Goal: Information Seeking & Learning: Learn about a topic

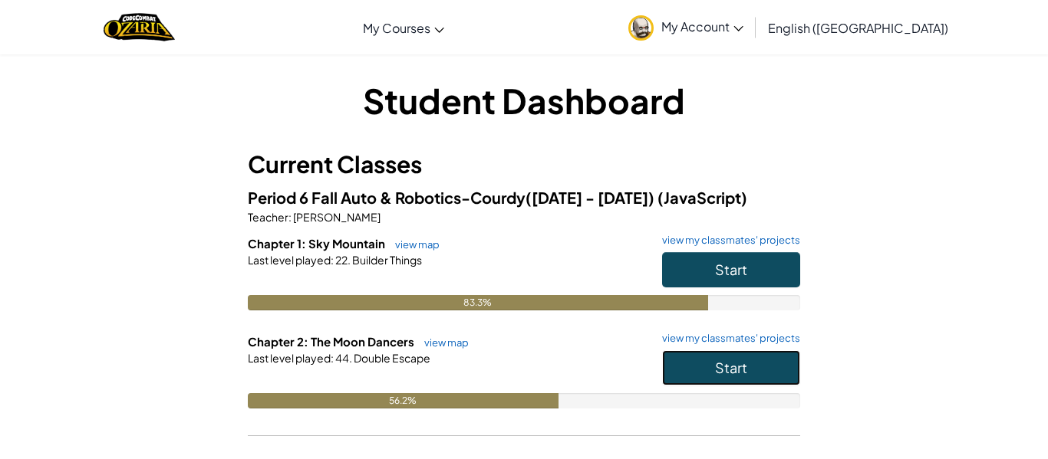
click at [699, 360] on button "Start" at bounding box center [731, 368] width 138 height 35
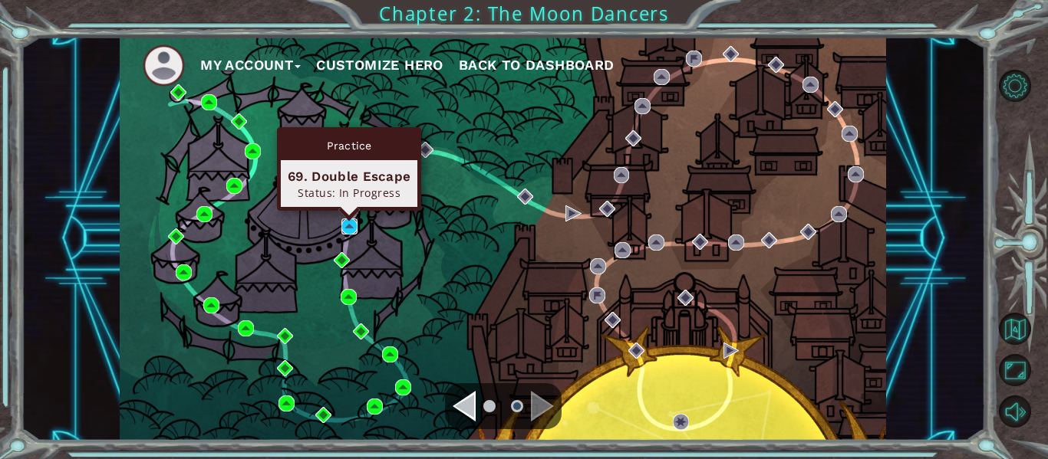
click at [349, 228] on img at bounding box center [349, 227] width 16 height 16
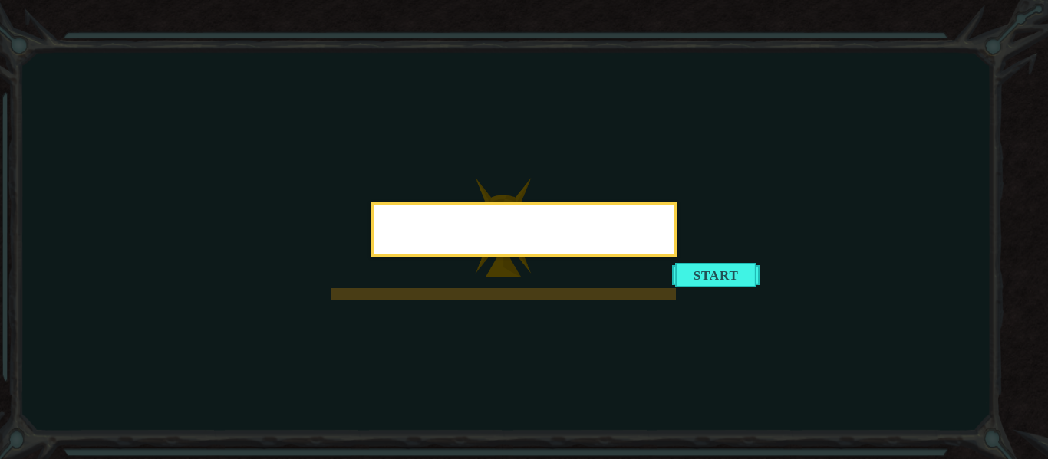
click at [677, 258] on div at bounding box center [523, 230] width 307 height 56
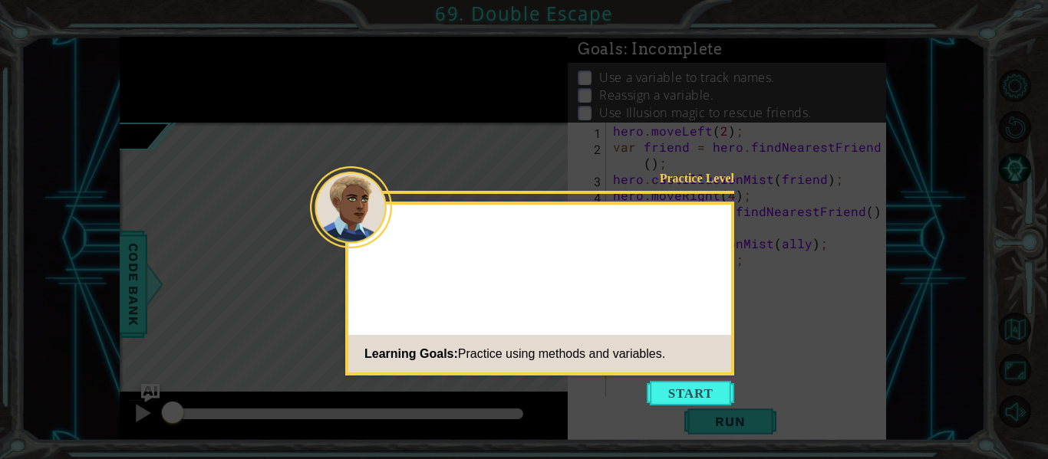
click at [686, 407] on icon at bounding box center [524, 229] width 1048 height 459
click at [687, 398] on button "Start" at bounding box center [690, 393] width 87 height 25
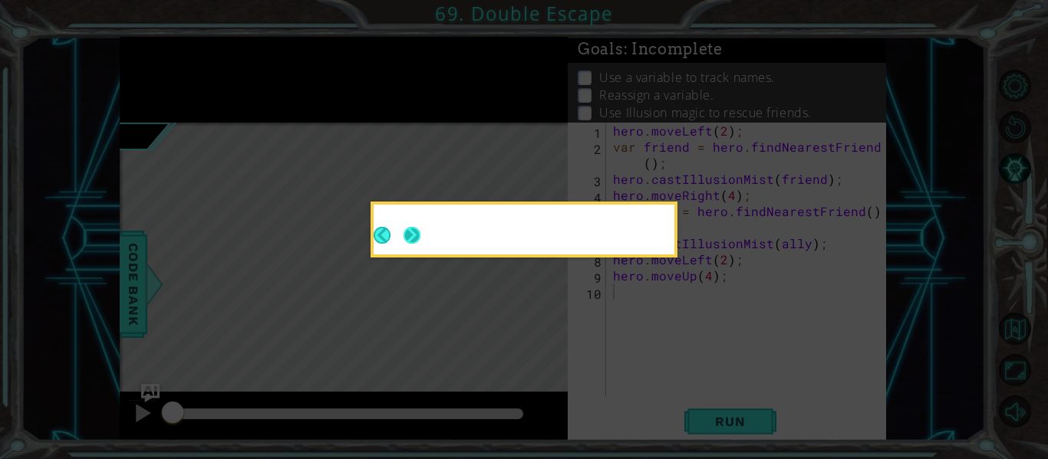
click at [410, 237] on button "Next" at bounding box center [411, 235] width 17 height 17
click at [410, 237] on icon at bounding box center [524, 229] width 1048 height 459
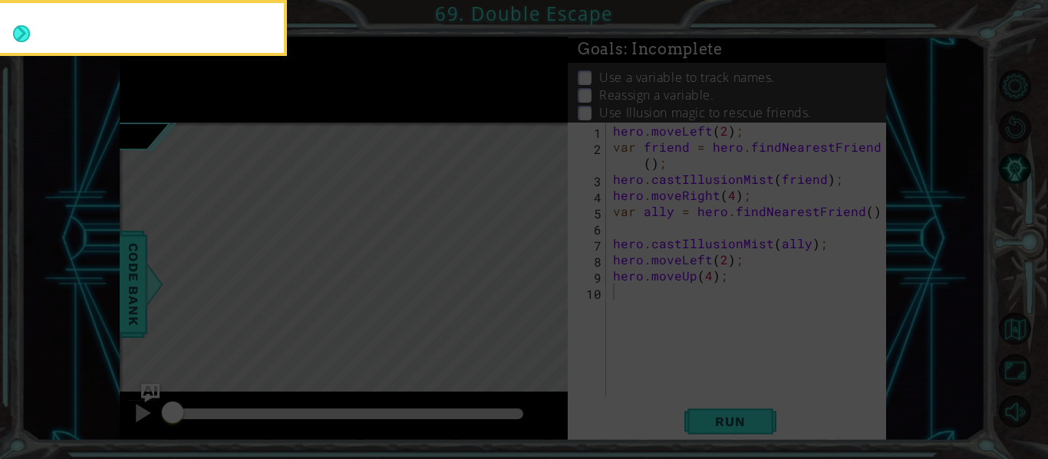
click at [410, 237] on icon at bounding box center [524, 69] width 1048 height 782
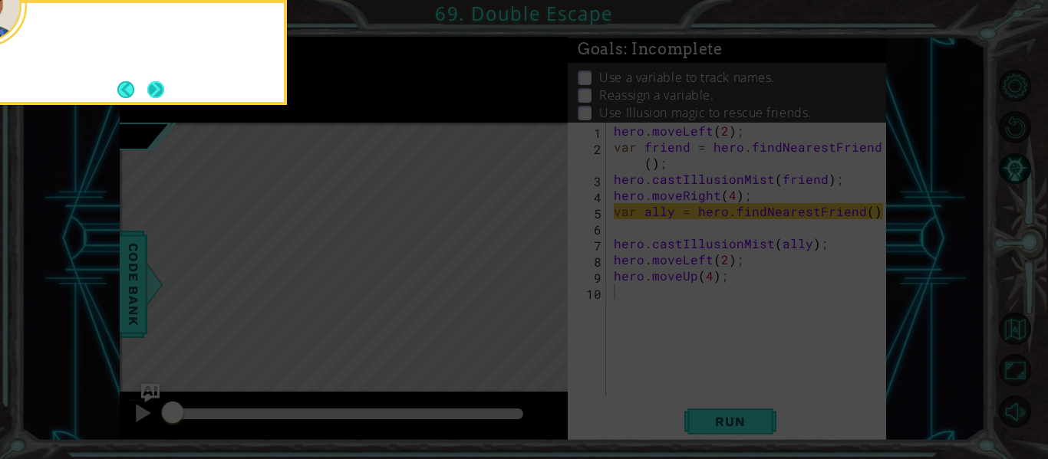
click at [164, 81] on button "Next" at bounding box center [155, 89] width 17 height 17
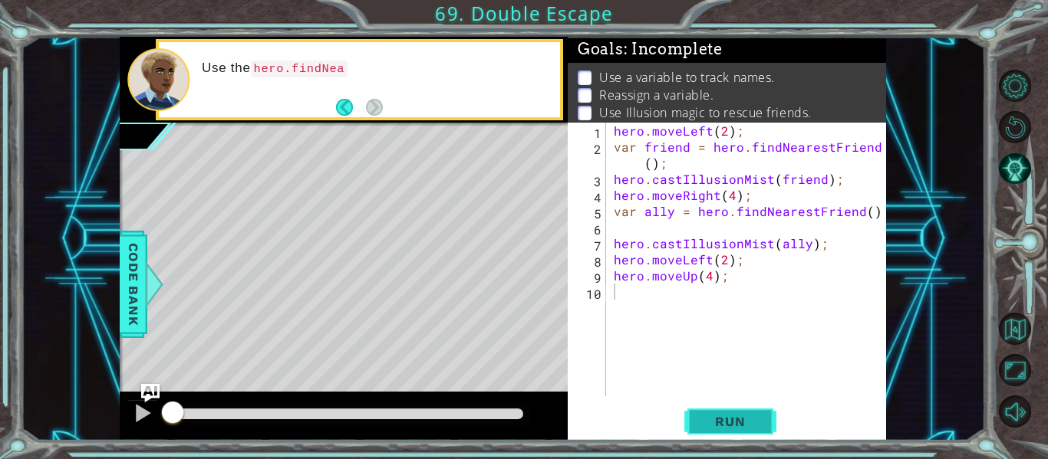
click at [739, 422] on span "Run" at bounding box center [729, 421] width 61 height 15
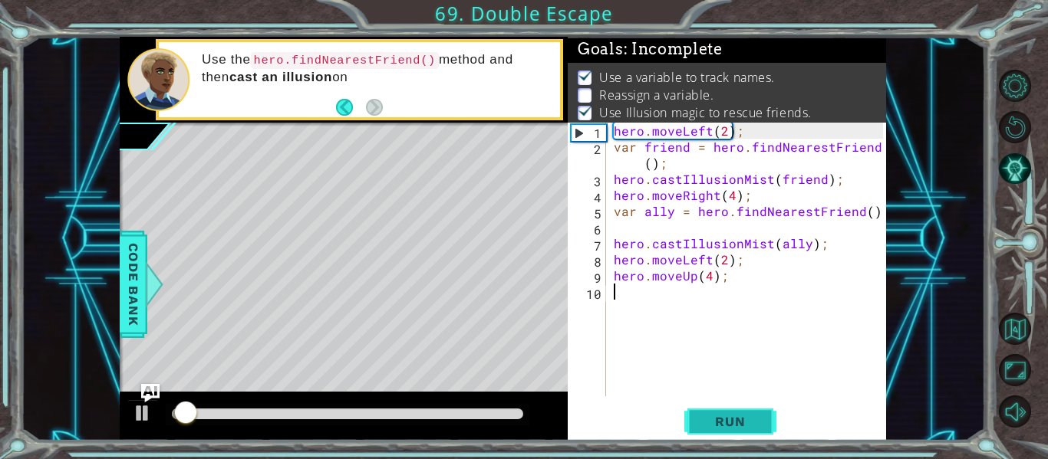
scroll to position [12, 0]
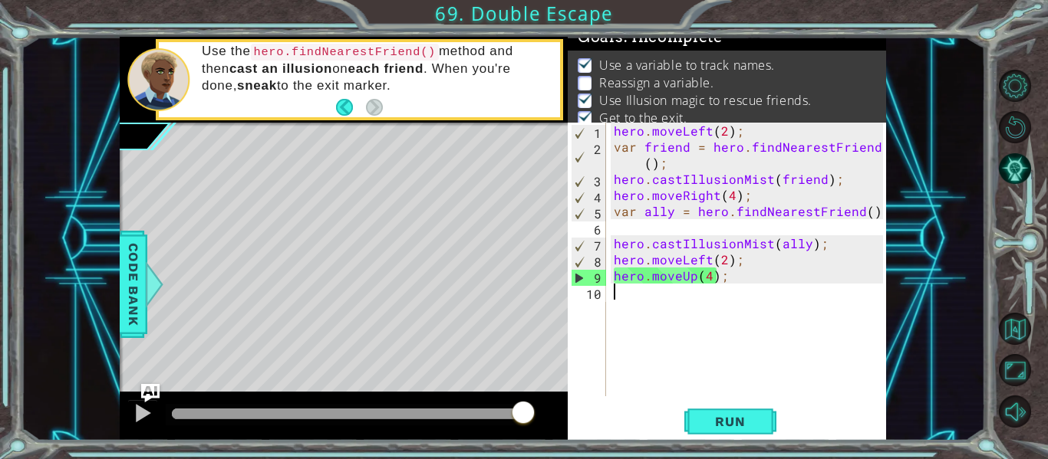
click at [629, 210] on div "hero . moveLeft ( 2 ) ; var friend = hero . findNearestFriend ( ) ; hero . cast…" at bounding box center [751, 276] width 280 height 306
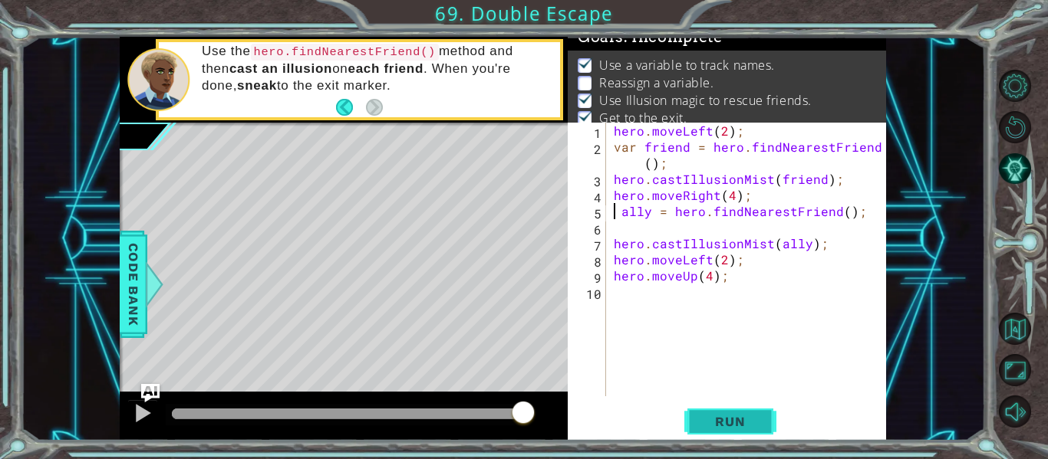
click at [736, 435] on button "Run" at bounding box center [730, 422] width 92 height 31
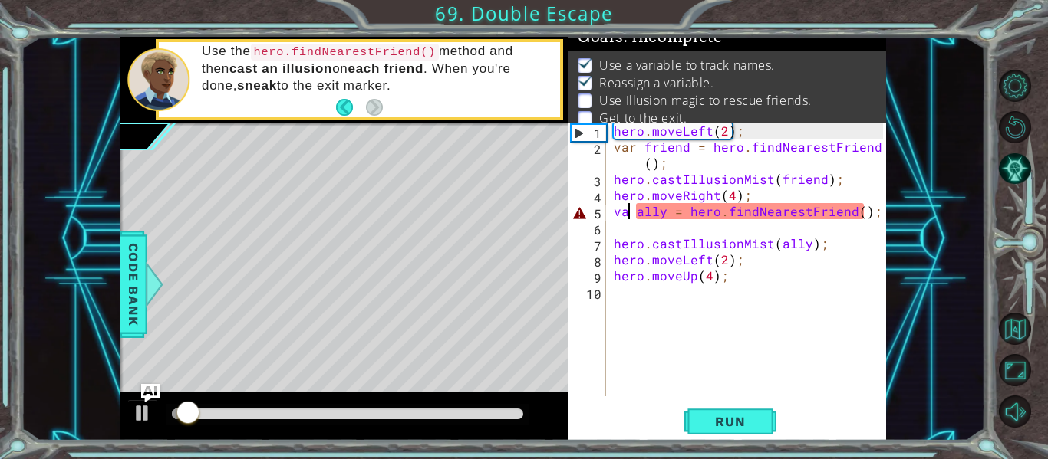
scroll to position [0, 2]
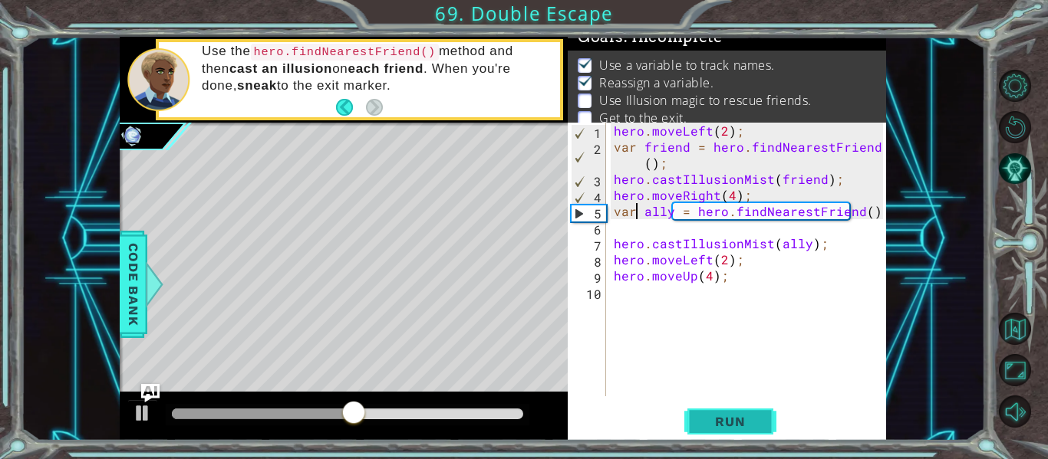
click at [741, 419] on span "Run" at bounding box center [729, 421] width 61 height 15
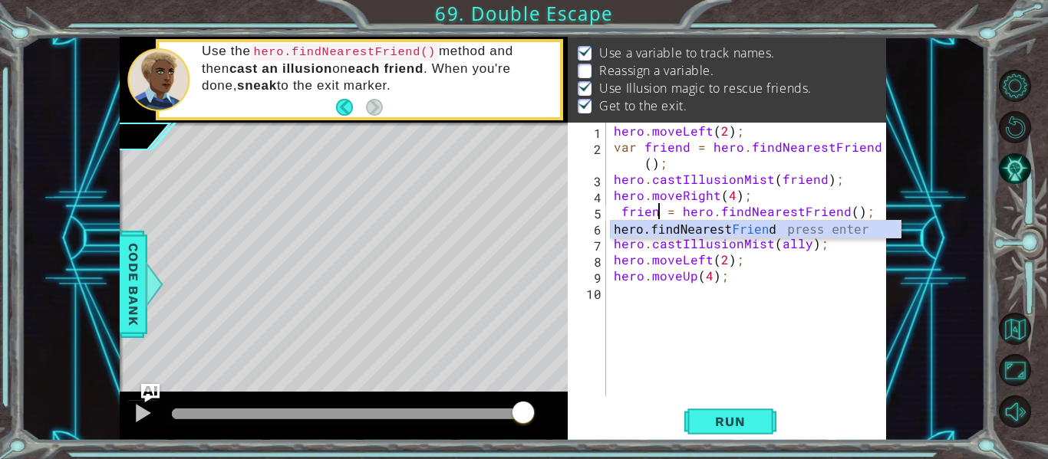
scroll to position [0, 4]
click at [746, 425] on span "Run" at bounding box center [729, 421] width 61 height 15
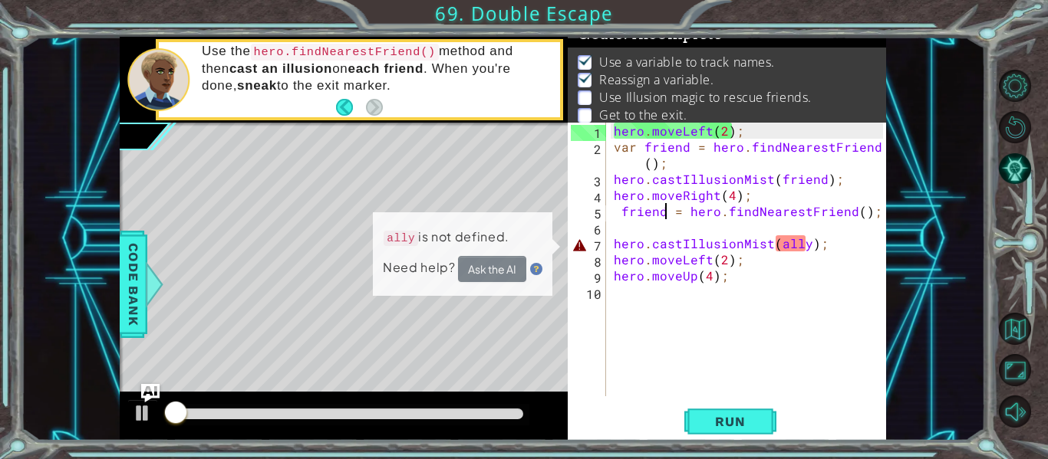
scroll to position [12, 0]
click at [795, 245] on div "hero . moveLeft ( 2 ) ; var friend = hero . findNearestFriend ( ) ; hero . cast…" at bounding box center [751, 276] width 280 height 306
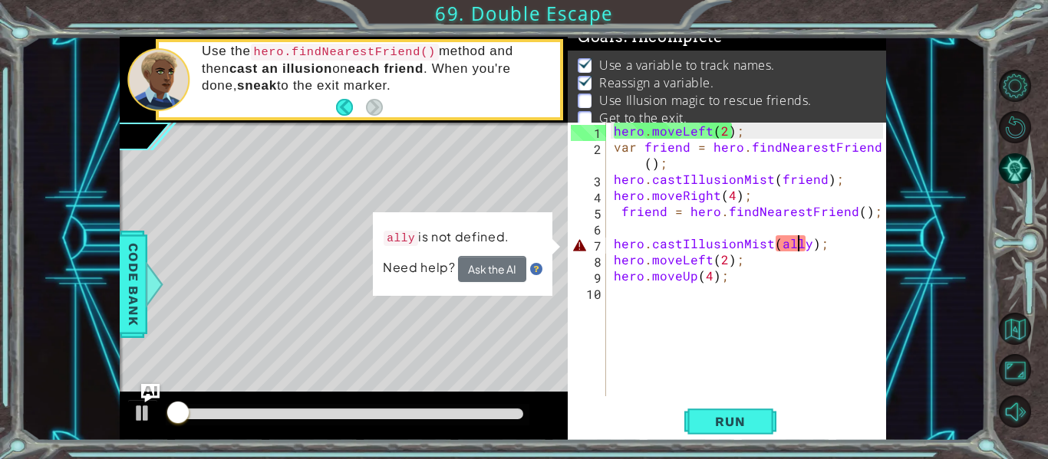
type textarea "hero.castIllusionMist(ally);"
type textarea "friend = hero.findNearestFriend();"
type textarea "hero.castIllusionMist(ally);"
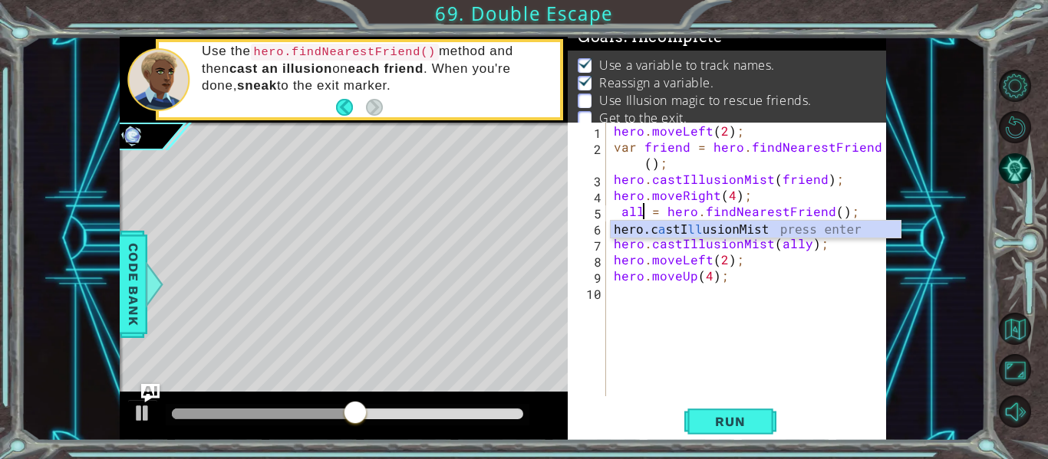
scroll to position [0, 3]
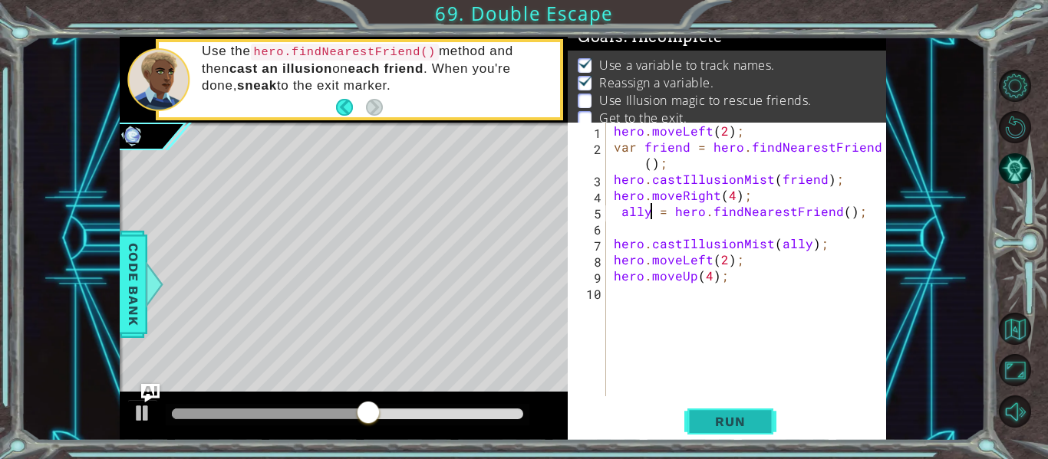
click at [746, 428] on span "Run" at bounding box center [729, 421] width 61 height 15
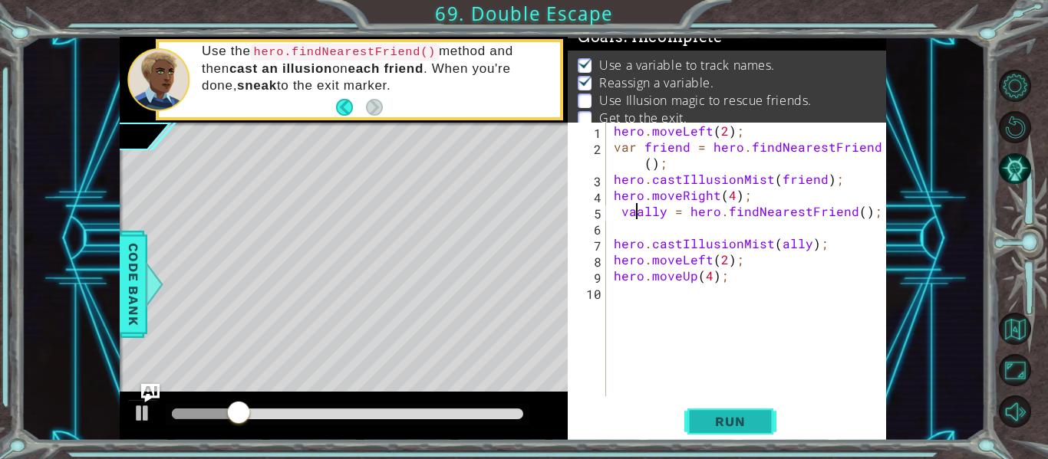
scroll to position [0, 2]
click at [746, 427] on span "Run" at bounding box center [729, 421] width 61 height 15
click at [745, 414] on span "Run" at bounding box center [729, 421] width 61 height 15
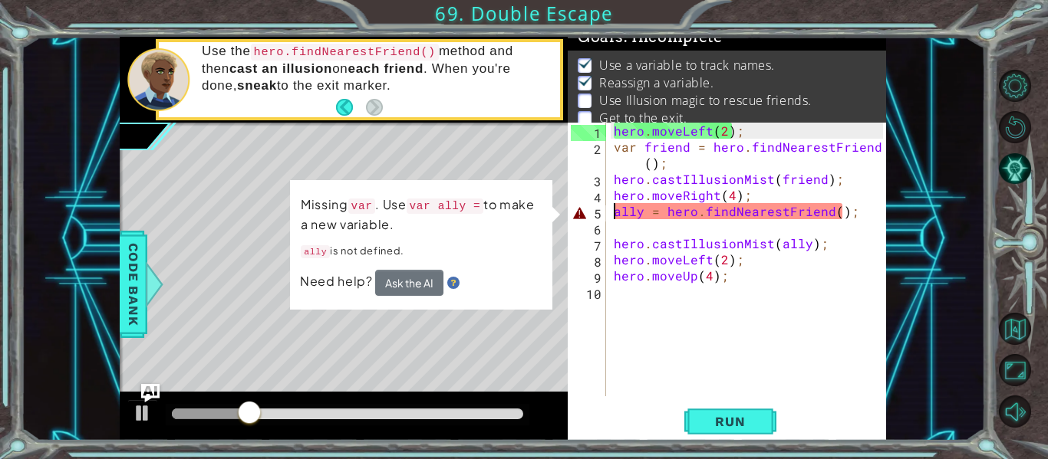
click at [640, 209] on div "hero . moveLeft ( 2 ) ; var friend = hero . findNearestFriend ( ) ; hero . cast…" at bounding box center [751, 276] width 280 height 306
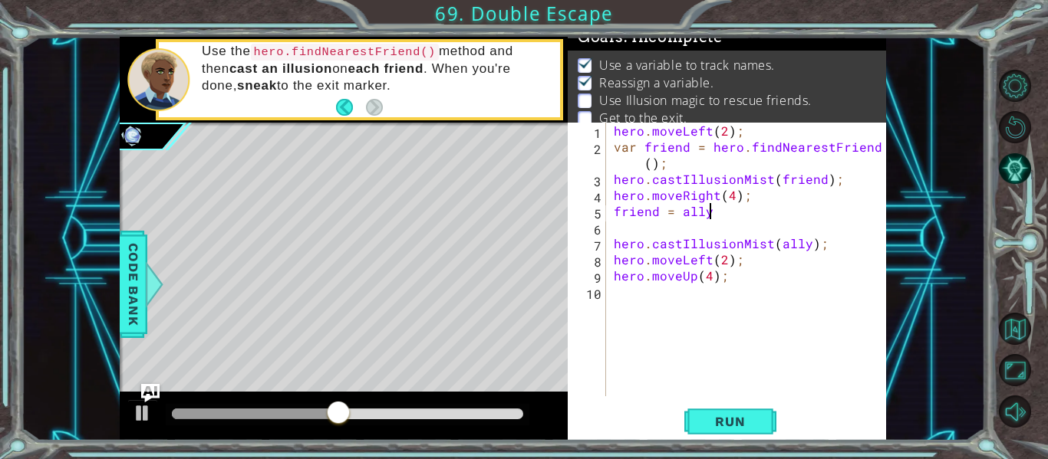
scroll to position [0, 5]
click at [742, 414] on span "Run" at bounding box center [729, 421] width 61 height 15
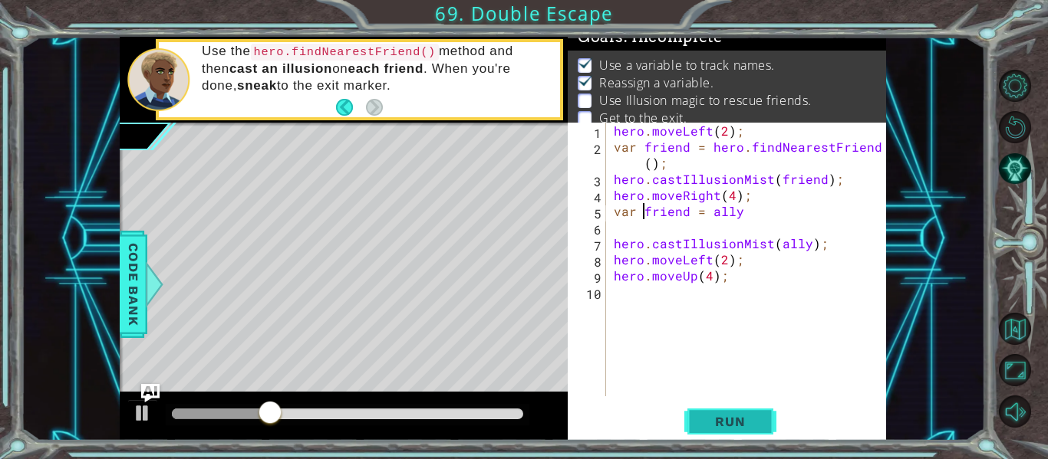
type textarea "var friend = ally"
click at [736, 416] on span "Run" at bounding box center [729, 421] width 61 height 15
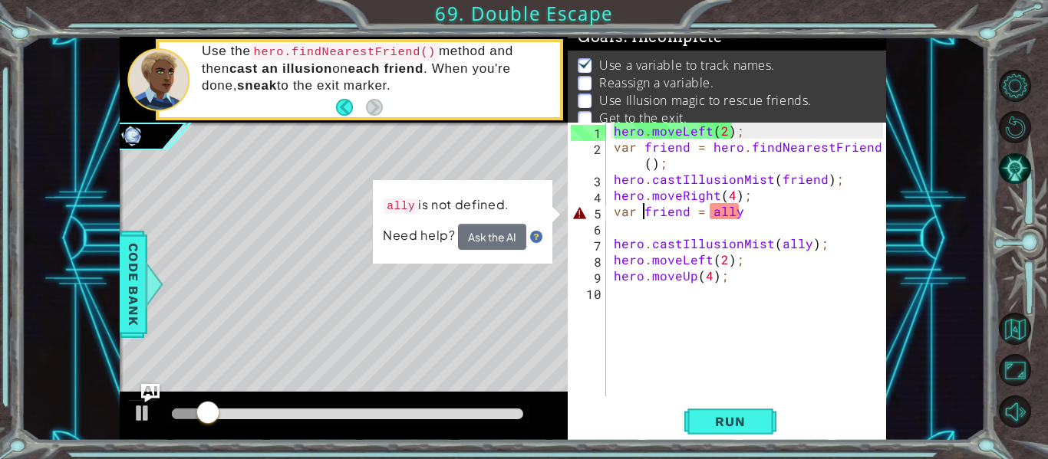
click at [689, 291] on div "hero . moveLeft ( 2 ) ; var friend = hero . findNearestFriend ( ) ; hero . cast…" at bounding box center [751, 276] width 280 height 306
click at [683, 235] on div "hero . moveLeft ( 2 ) ; var friend = hero . findNearestFriend ( ) ; hero . cast…" at bounding box center [751, 276] width 280 height 306
click at [795, 219] on div "hero . moveLeft ( 2 ) ; var friend = hero . findNearestFriend ( ) ; hero . cast…" at bounding box center [751, 276] width 280 height 306
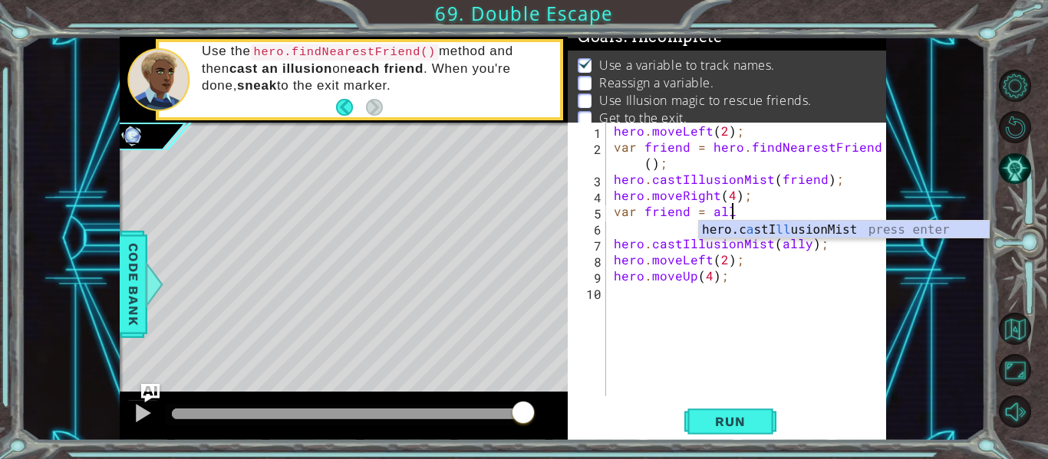
scroll to position [0, 7]
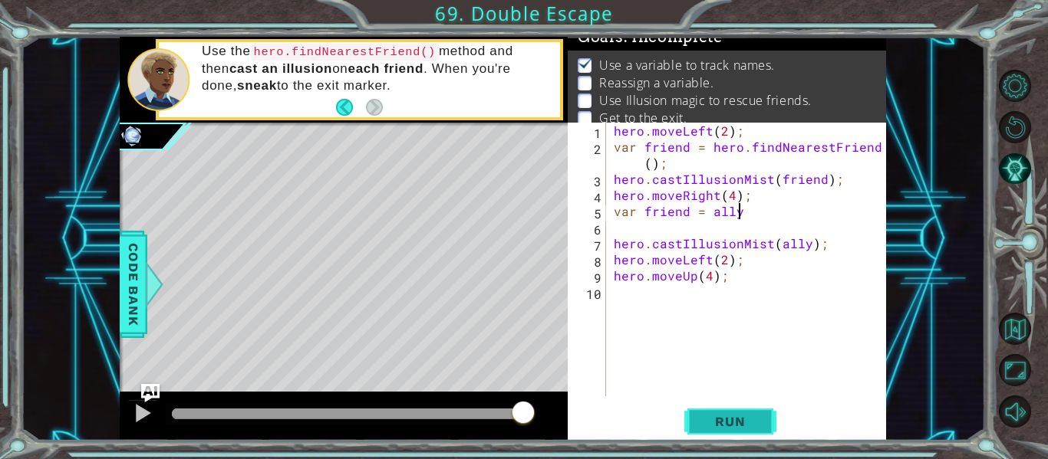
click at [726, 417] on span "Run" at bounding box center [729, 421] width 61 height 15
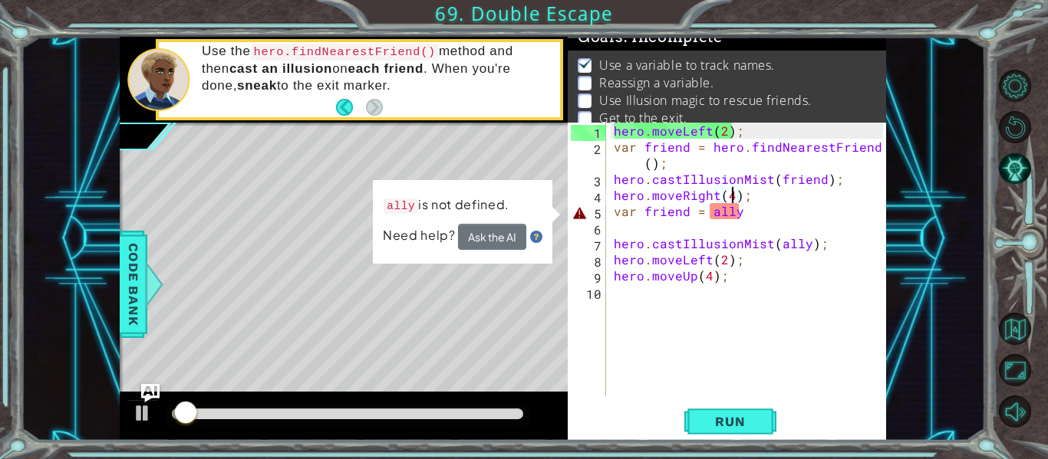
click at [732, 201] on div "hero . moveLeft ( 2 ) ; var friend = hero . findNearestFriend ( ) ; hero . cast…" at bounding box center [751, 276] width 280 height 306
click at [741, 208] on div "hero . moveLeft ( 2 ) ; var friend = hero . findNearestFriend ( ) ; hero . cast…" at bounding box center [751, 276] width 280 height 306
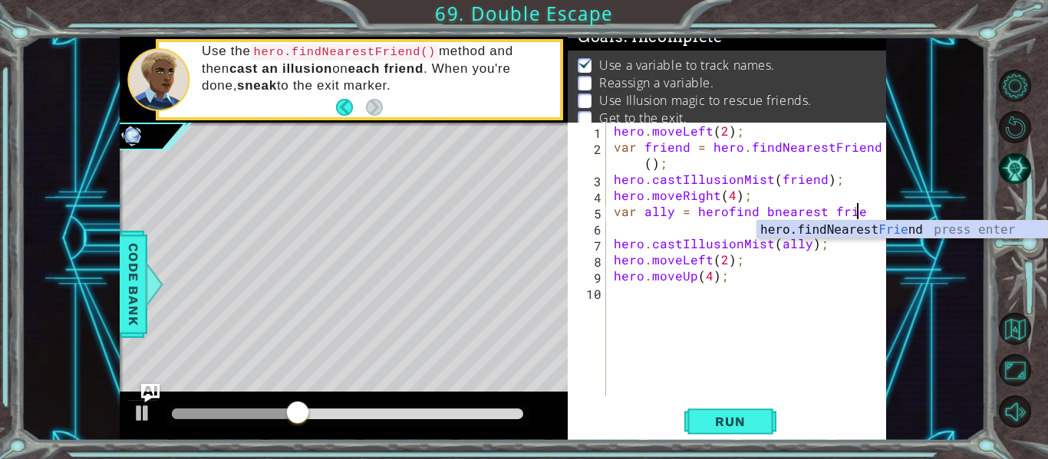
scroll to position [0, 15]
type textarea "var ally = [PERSON_NAME] bnearest friend"
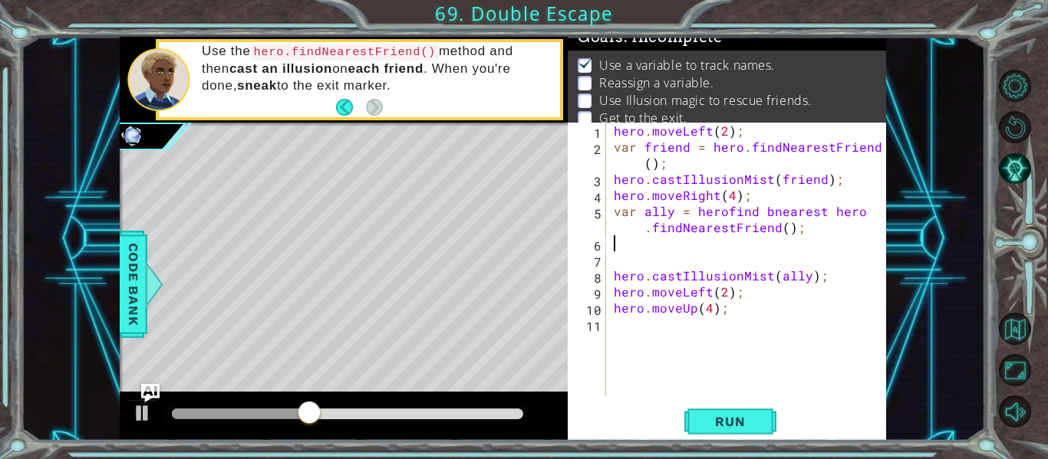
scroll to position [0, 0]
click at [822, 207] on div "hero . moveLeft ( 2 ) ; var friend = hero . findNearestFriend ( ) ; hero . cast…" at bounding box center [751, 276] width 280 height 306
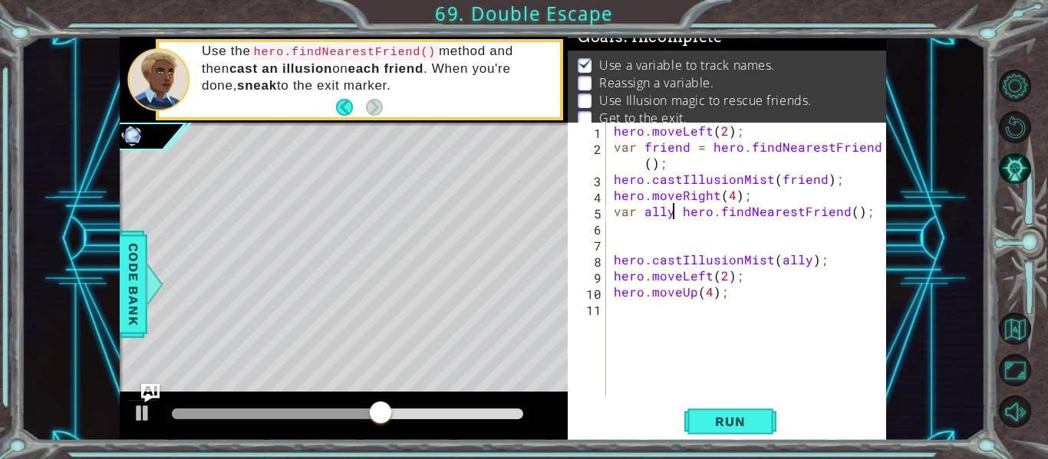
scroll to position [0, 5]
click at [754, 420] on span "Run" at bounding box center [729, 421] width 61 height 15
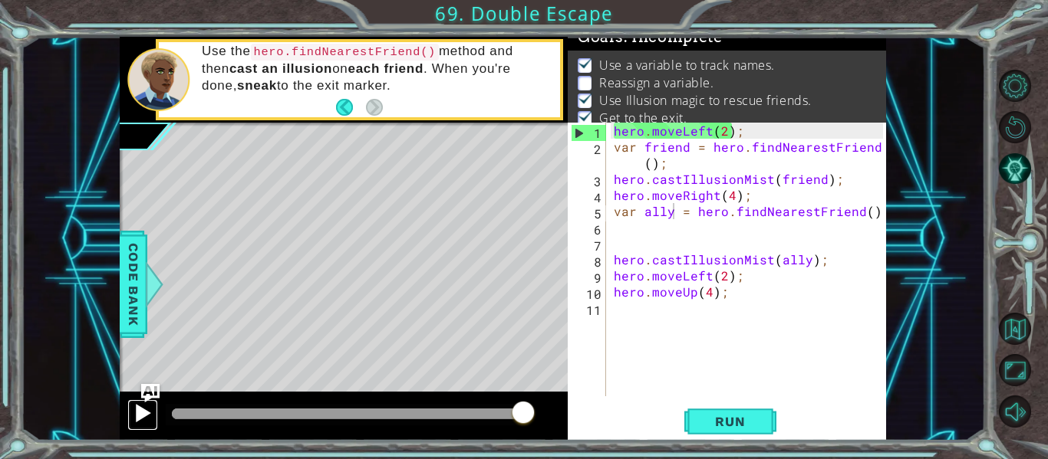
click at [140, 403] on div at bounding box center [143, 413] width 20 height 20
click at [142, 405] on div at bounding box center [143, 413] width 20 height 20
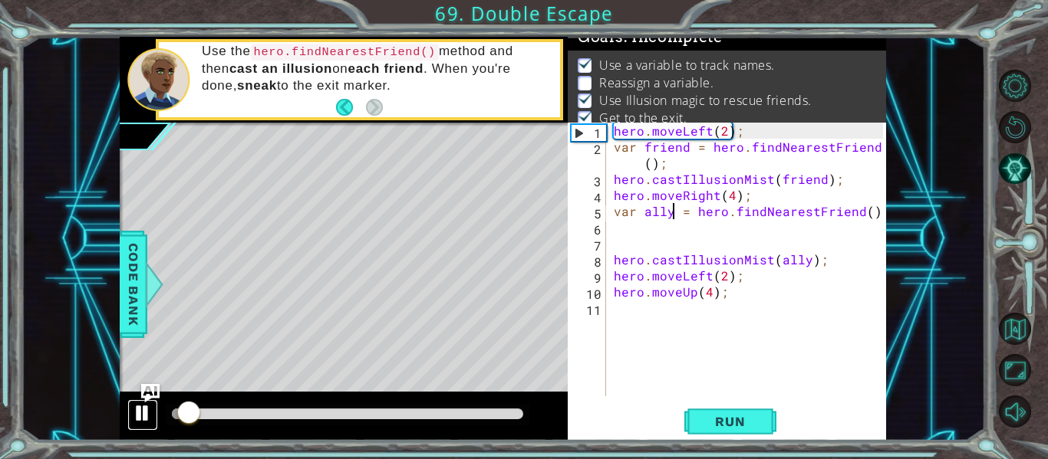
click at [147, 413] on div at bounding box center [143, 413] width 20 height 20
click at [145, 393] on img "Ask AI" at bounding box center [150, 393] width 20 height 20
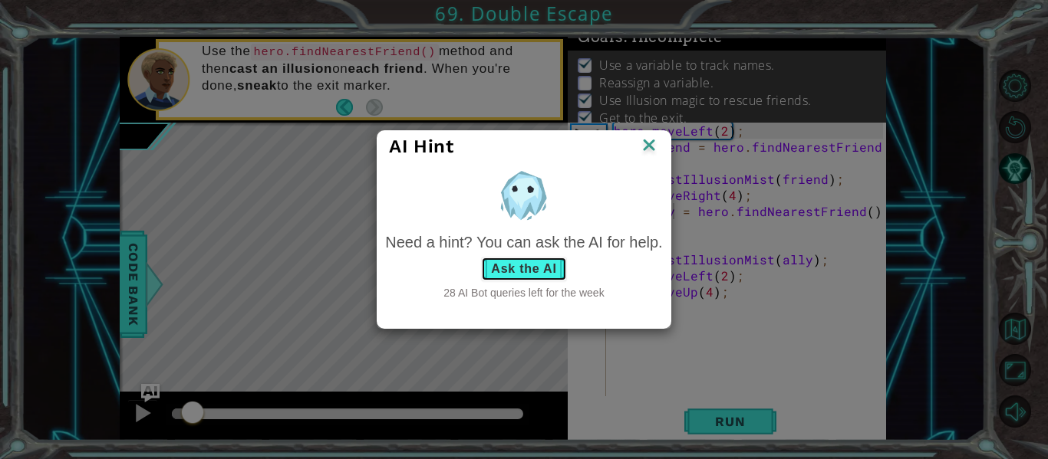
click at [532, 264] on button "Ask the AI" at bounding box center [523, 269] width 85 height 25
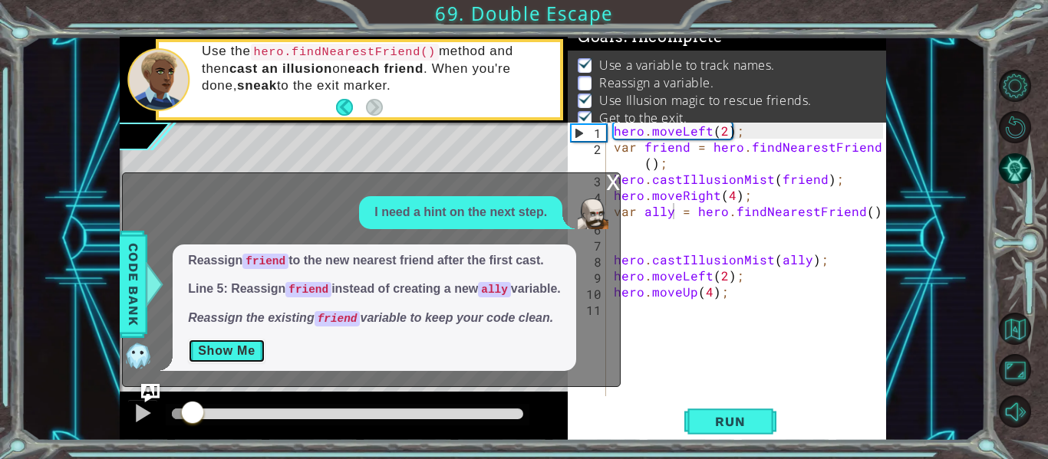
click at [232, 349] on button "Show Me" at bounding box center [226, 351] width 77 height 25
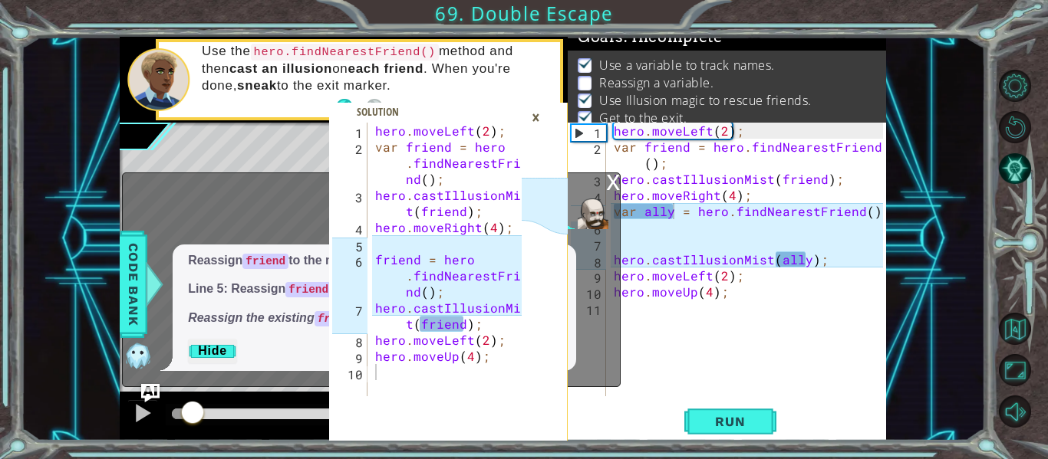
click at [684, 178] on div "hero . moveLeft ( 2 ) ; var friend = hero . findNearestFriend ( ) ; hero . cast…" at bounding box center [751, 276] width 280 height 306
click at [609, 184] on div "x" at bounding box center [613, 180] width 14 height 15
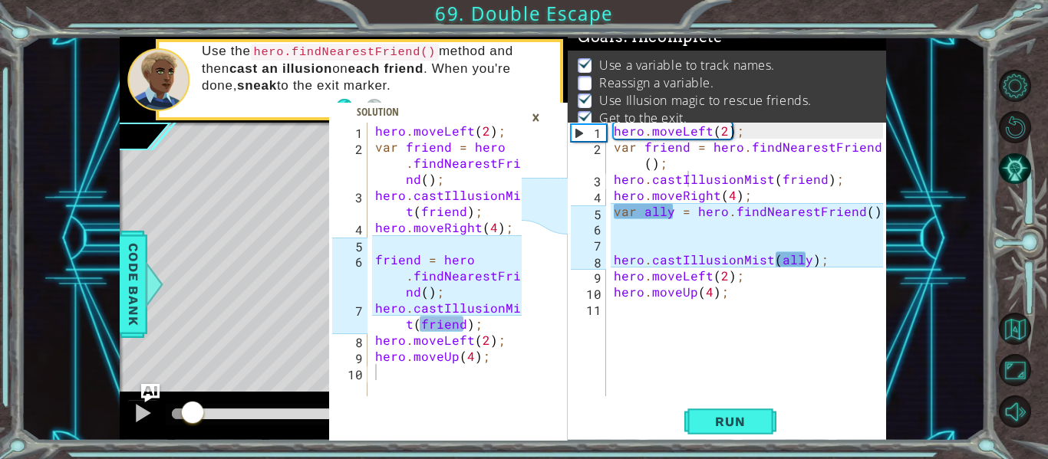
click at [540, 117] on div "×" at bounding box center [536, 117] width 24 height 26
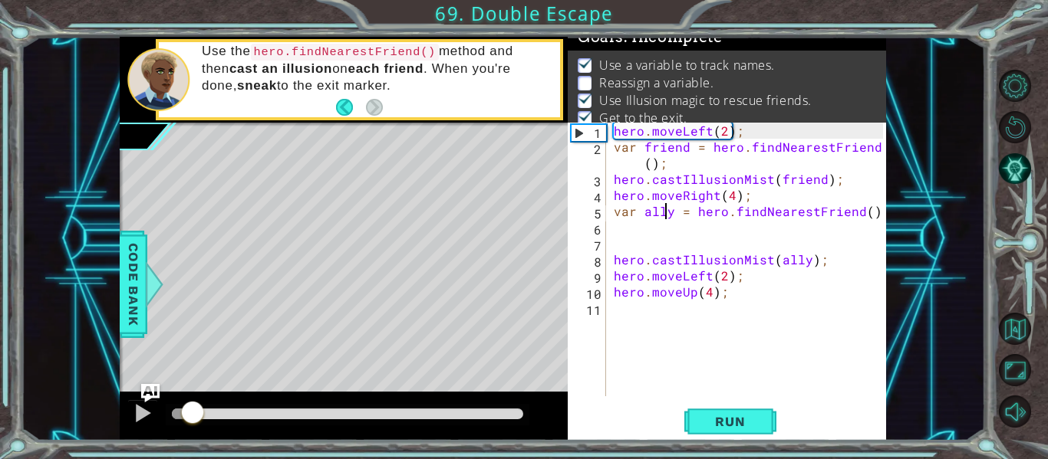
click at [667, 210] on div "hero . moveLeft ( 2 ) ; var friend = hero . findNearestFriend ( ) ; hero . cast…" at bounding box center [751, 276] width 280 height 306
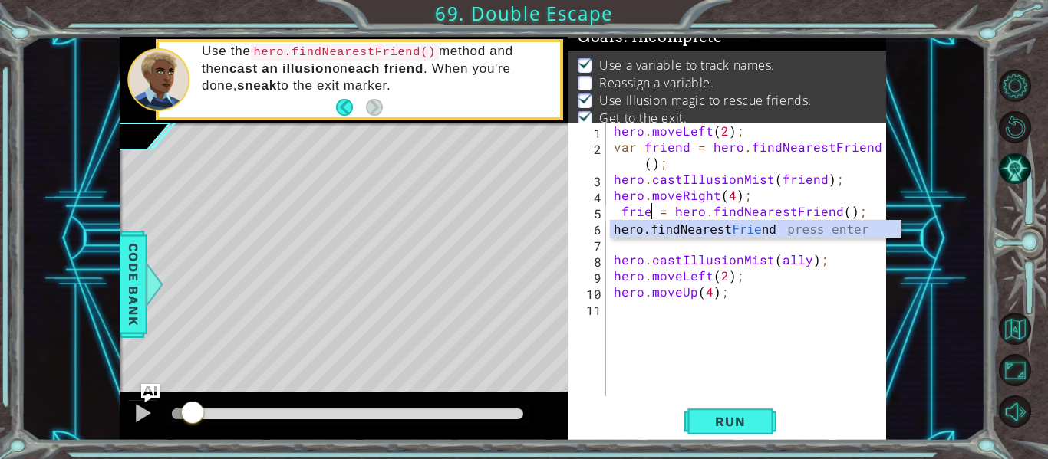
scroll to position [0, 4]
click at [799, 256] on div "hero . moveLeft ( 2 ) ; var friend = hero . findNearestFriend ( ) ; hero . cast…" at bounding box center [751, 276] width 280 height 306
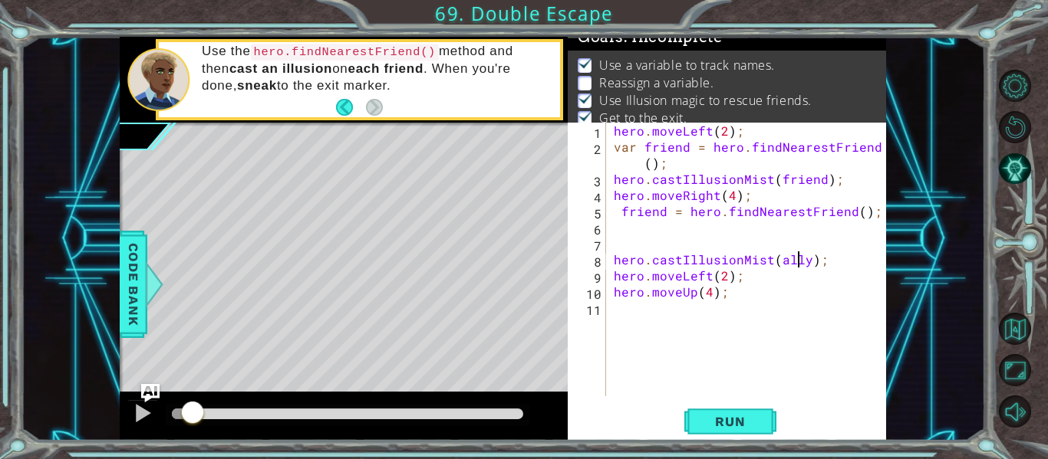
click at [799, 258] on div "hero . moveLeft ( 2 ) ; var friend = hero . findNearestFriend ( ) ; hero . cast…" at bounding box center [751, 276] width 280 height 306
click at [731, 416] on span "Run" at bounding box center [729, 421] width 61 height 15
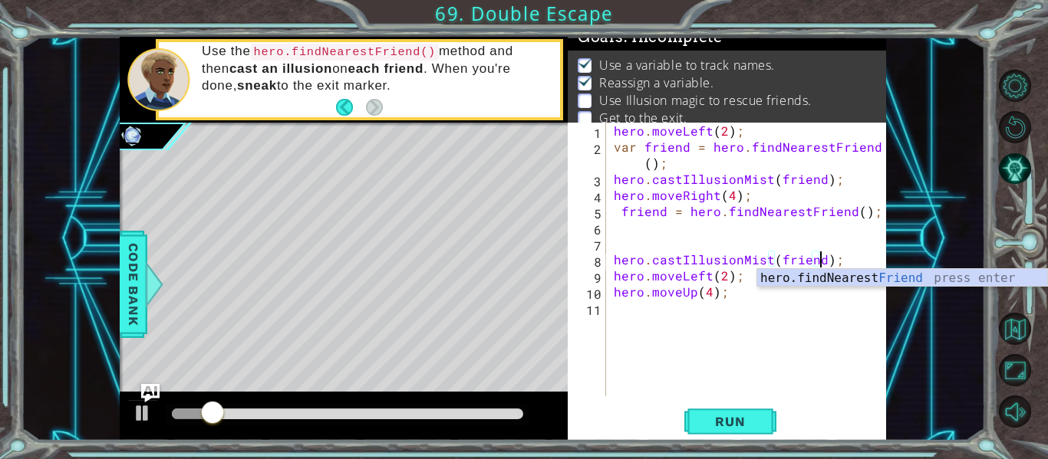
scroll to position [0, 13]
type textarea "hero.castIllusionMist(friend);"
click at [746, 418] on span "Run" at bounding box center [729, 421] width 61 height 15
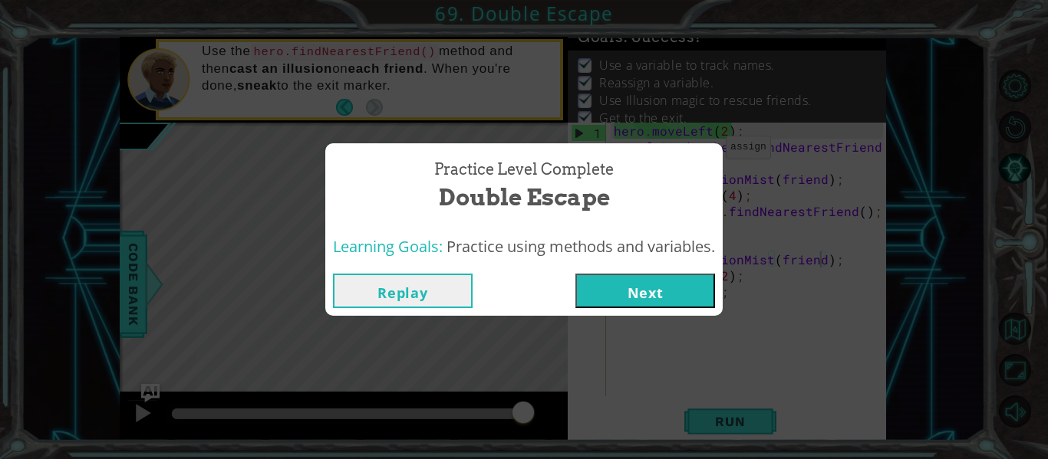
click at [662, 286] on button "Next" at bounding box center [645, 291] width 140 height 35
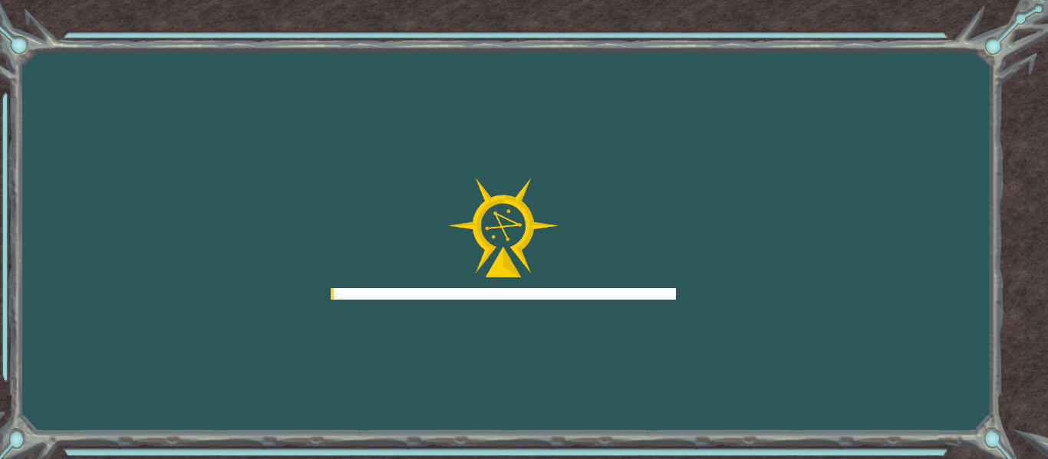
click at [674, 300] on div "Goals Error loading from server. Try refreshing the page. You'll need to join a…" at bounding box center [524, 229] width 1048 height 459
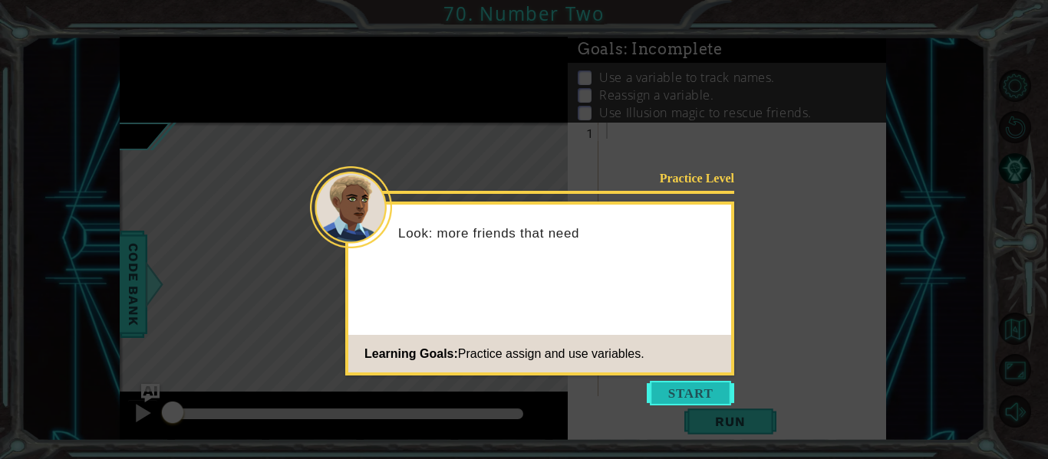
click at [719, 397] on button "Start" at bounding box center [690, 393] width 87 height 25
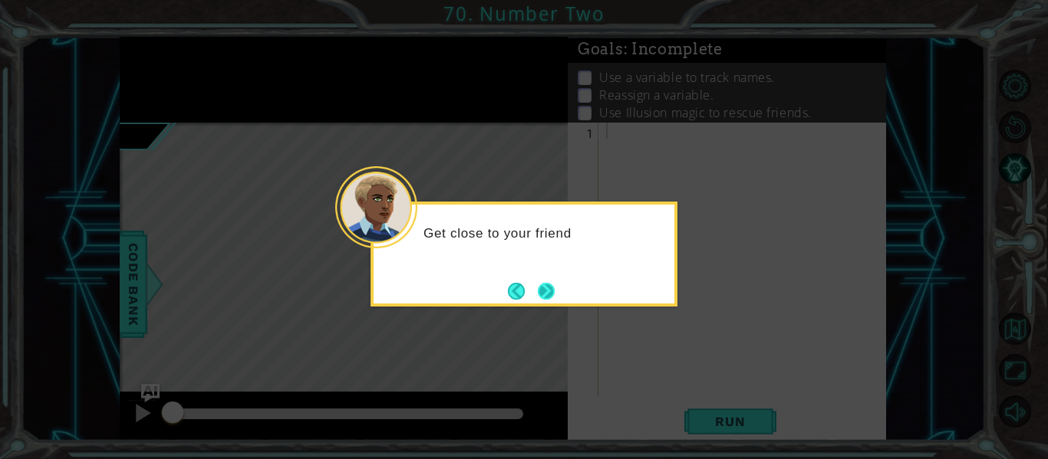
click at [547, 291] on button "Next" at bounding box center [546, 291] width 17 height 17
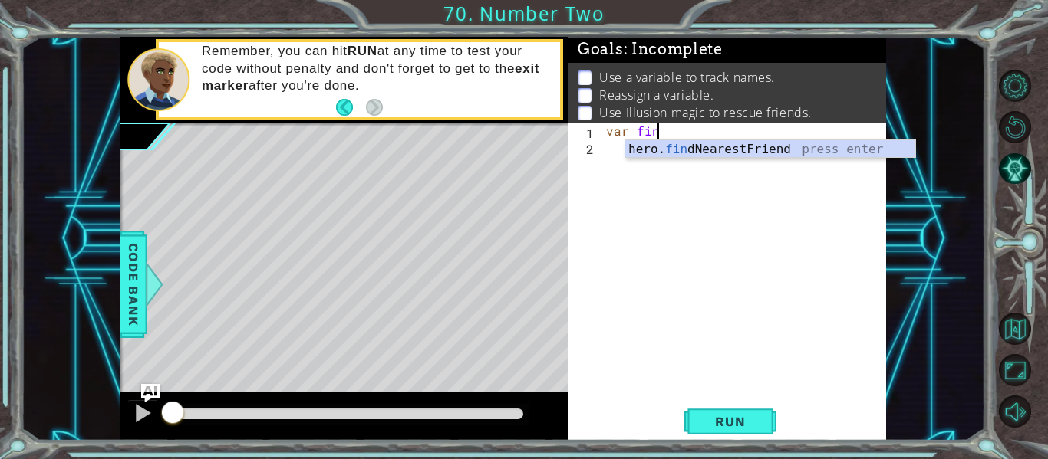
scroll to position [0, 3]
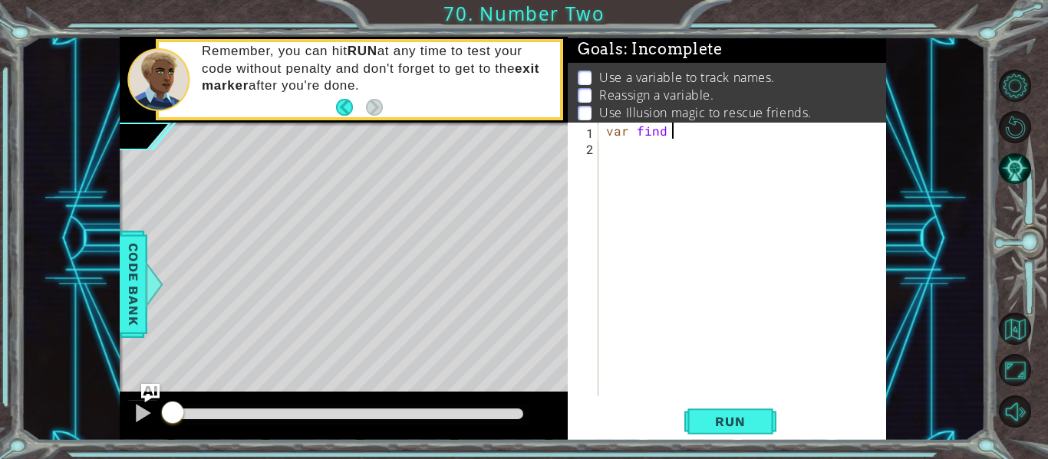
type textarea "var find ="
click at [678, 133] on div "var find =" at bounding box center [747, 276] width 288 height 306
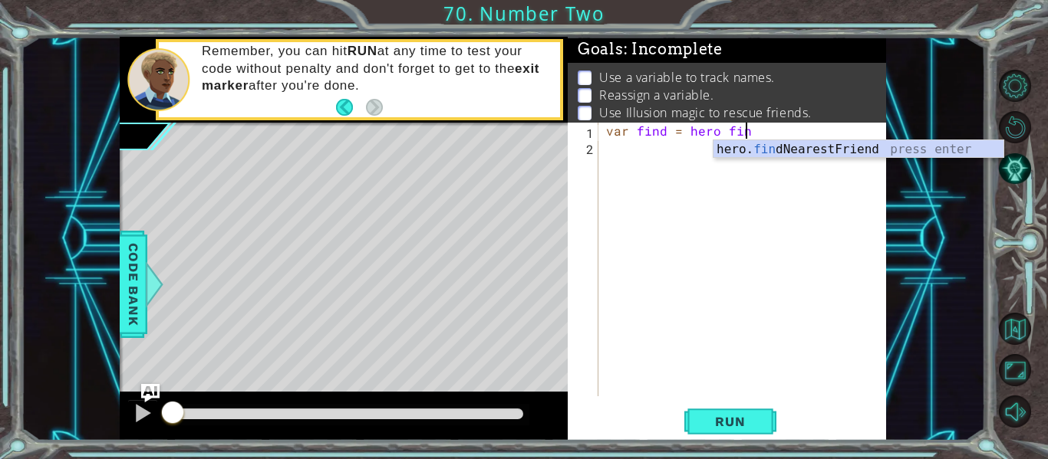
type textarea "var find = hero find"
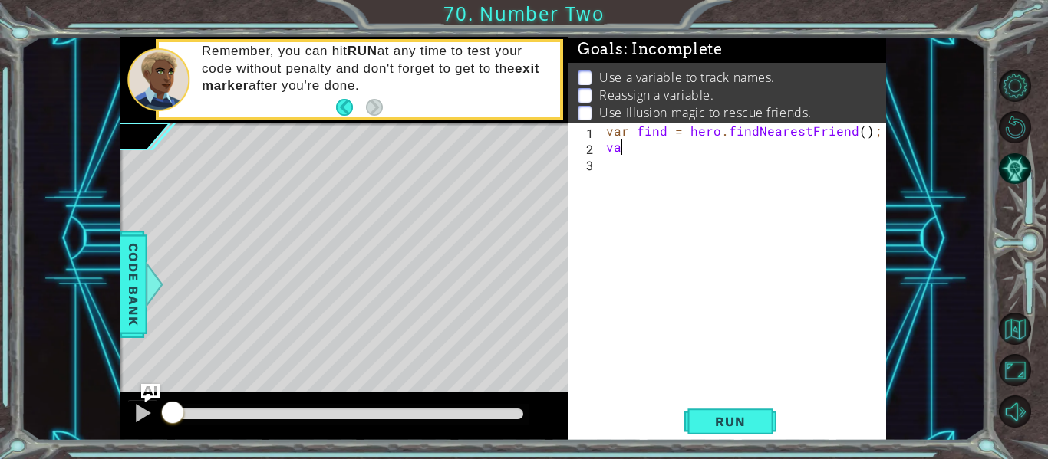
type textarea "v"
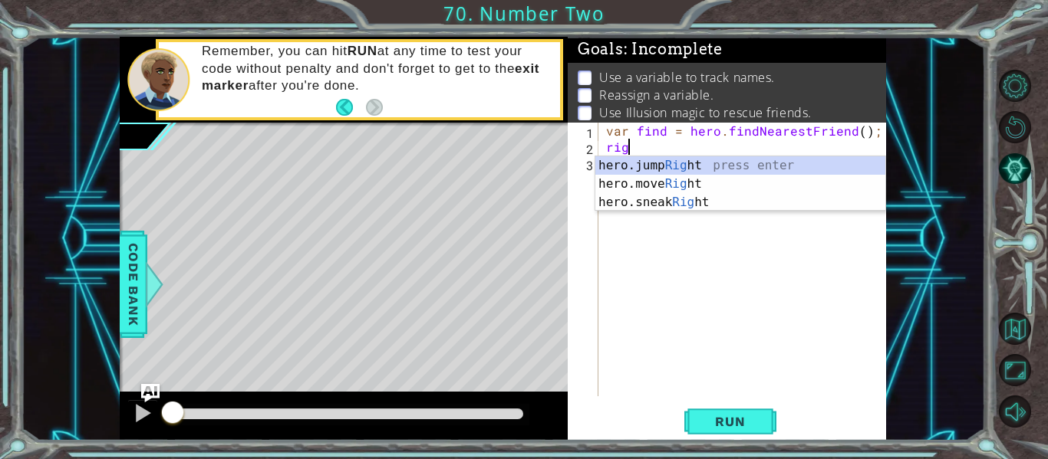
scroll to position [0, 1]
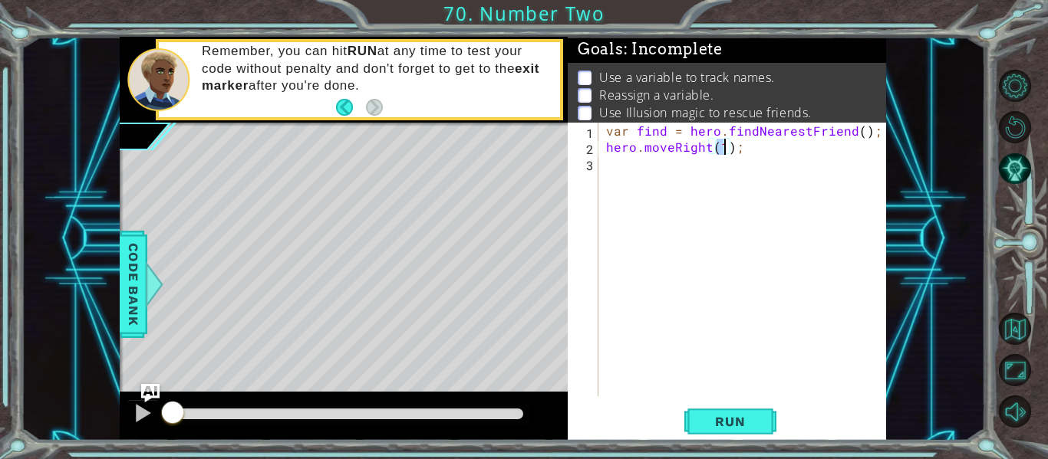
type textarea "hero.moveRight(2);"
type textarea "var find = hero.findNearestFriend();"
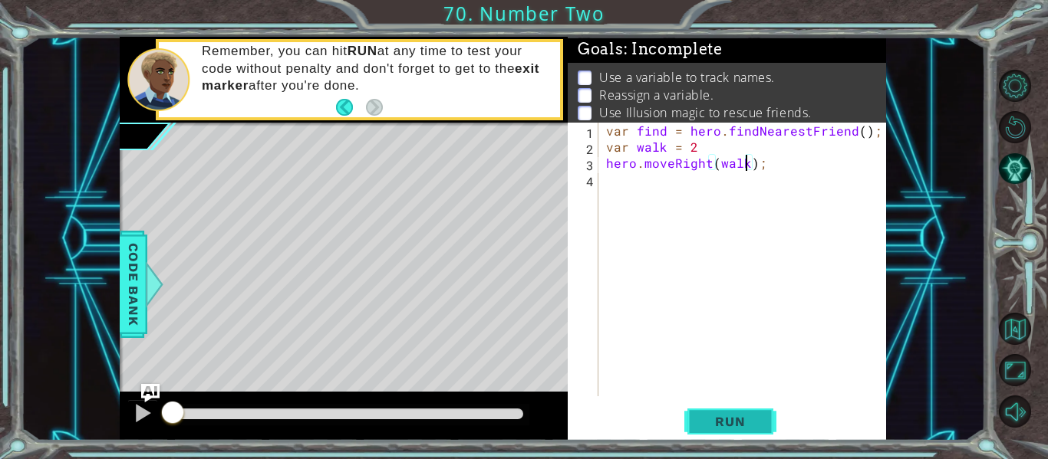
type textarea "hero.moveRight(walk);"
click at [723, 411] on button "Run" at bounding box center [730, 422] width 92 height 31
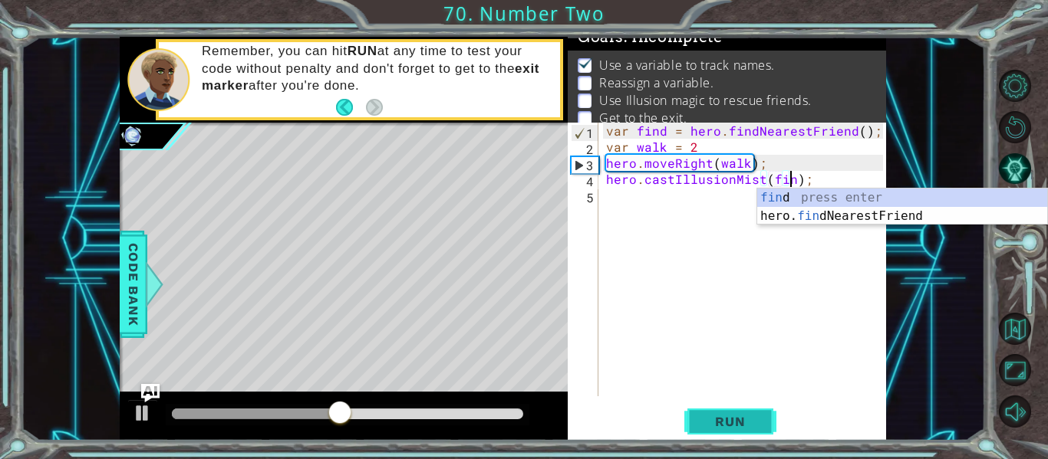
scroll to position [0, 12]
type textarea "hero.castIllusionMist(find);"
click at [699, 425] on span "Run" at bounding box center [729, 421] width 61 height 15
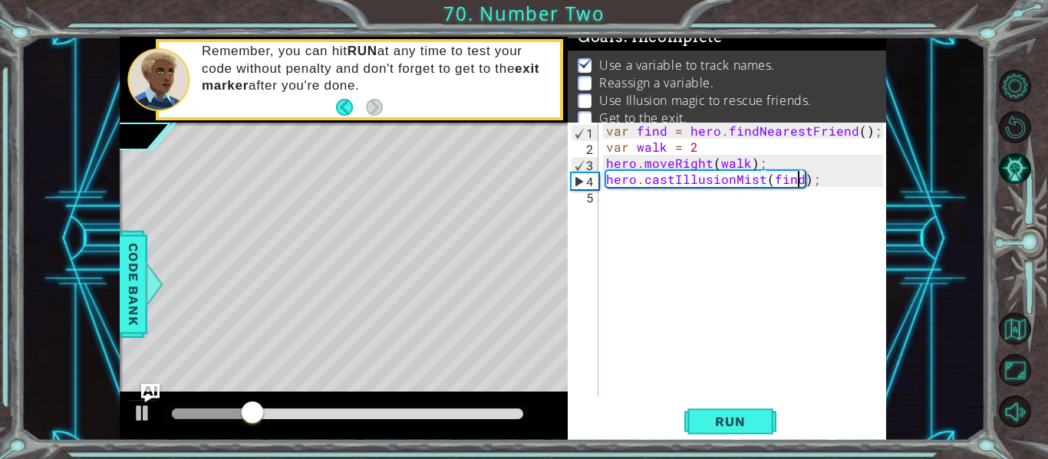
click at [603, 196] on div "var find = hero . findNearestFriend ( ) ; var walk = 2 hero . moveRight ( walk …" at bounding box center [747, 276] width 288 height 306
drag, startPoint x: 599, startPoint y: 160, endPoint x: 693, endPoint y: 189, distance: 98.7
click at [693, 189] on div "1 2 3 4 5 var find = hero . findNearestFriend ( ) ; var walk = 2 hero . moveRig…" at bounding box center [725, 260] width 315 height 274
click at [631, 235] on div "var find = hero . findNearestFriend ( ) ; var walk = 2 hero . moveRight ( walk …" at bounding box center [747, 276] width 288 height 306
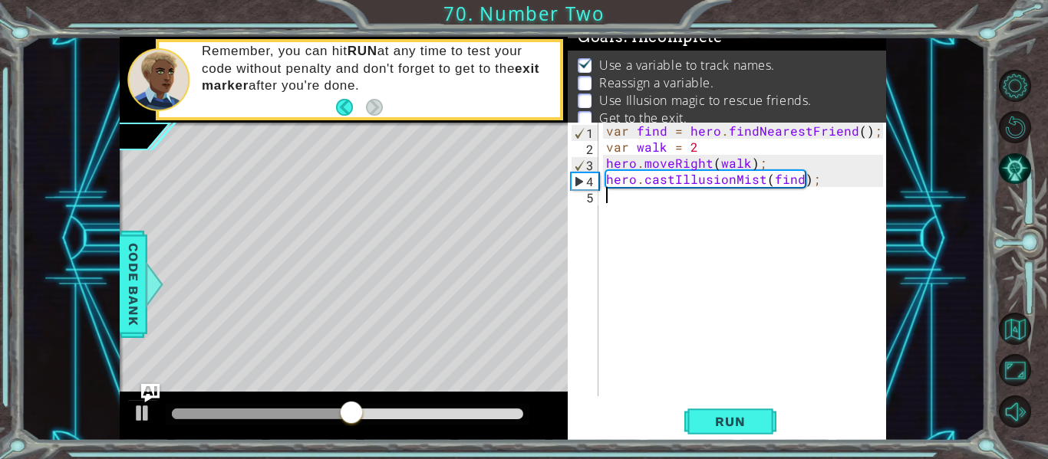
click at [608, 159] on div "var find = hero . findNearestFriend ( ) ; var walk = 2 hero . moveRight ( walk …" at bounding box center [747, 276] width 288 height 306
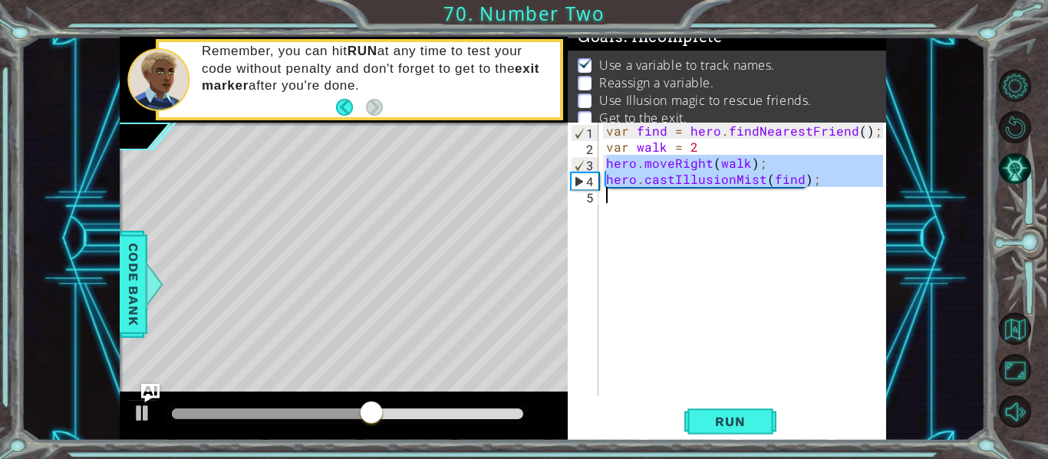
drag, startPoint x: 607, startPoint y: 160, endPoint x: 756, endPoint y: 197, distance: 153.5
click at [756, 197] on div "var find = hero . findNearestFriend ( ) ; var walk = 2 hero . moveRight ( walk …" at bounding box center [747, 276] width 288 height 306
type textarea "hero.castIllusionMist(find);"
click at [609, 195] on div "var find = hero . findNearestFriend ( ) ; var walk = 2 hero . moveRight ( walk …" at bounding box center [743, 260] width 280 height 274
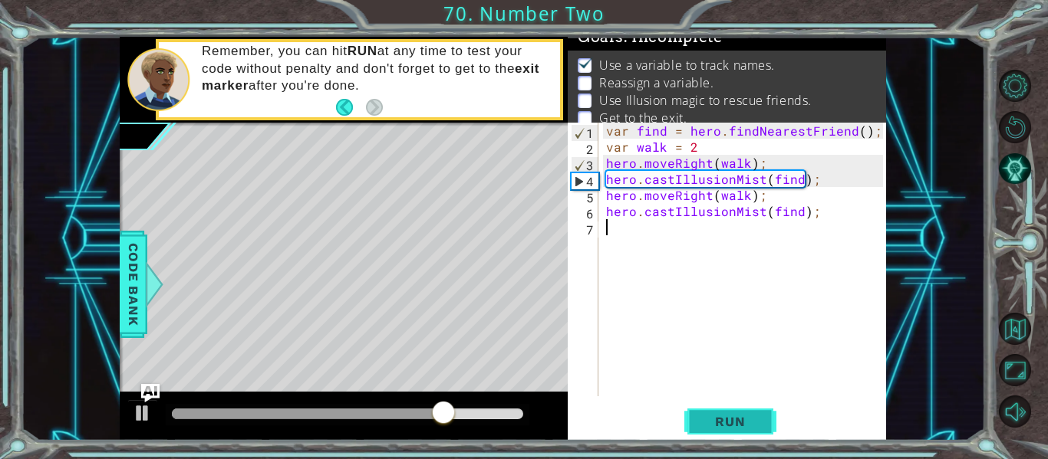
click at [737, 425] on span "Run" at bounding box center [729, 421] width 61 height 15
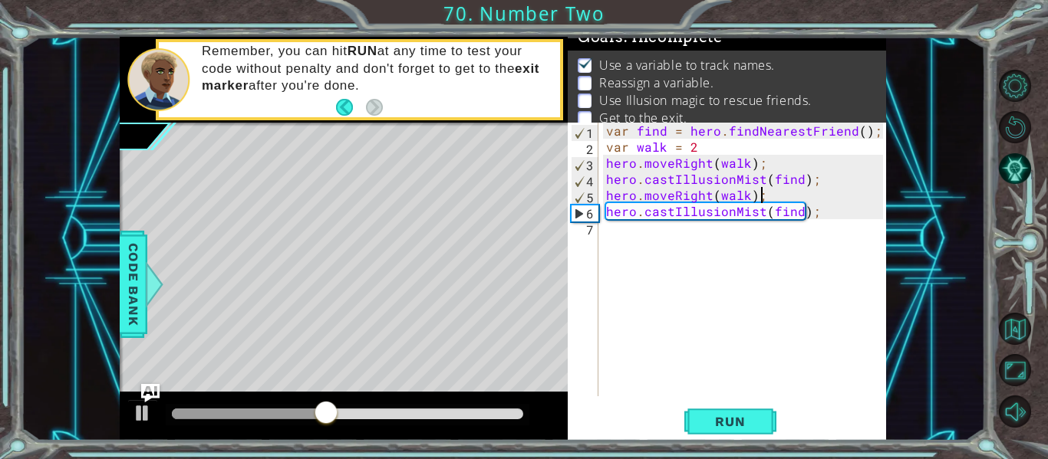
click at [758, 196] on div "var find = hero . findNearestFriend ( ) ; var walk = 2 hero . moveRight ( walk …" at bounding box center [747, 276] width 288 height 306
type textarea "hero.moveRight(walk);"
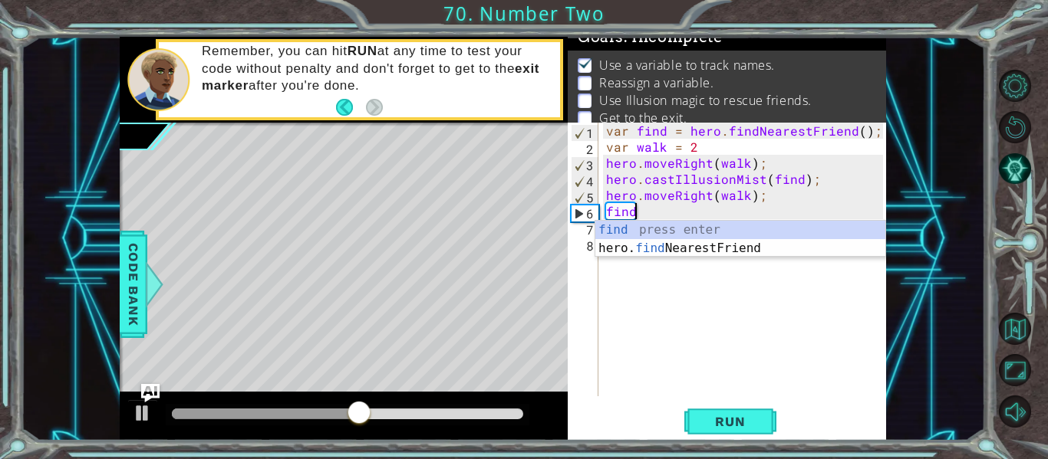
scroll to position [0, 1]
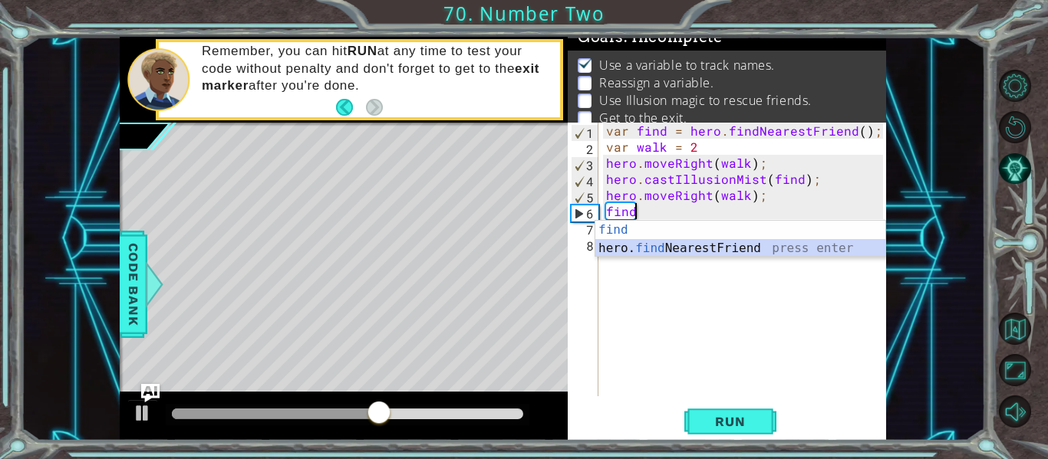
click at [836, 207] on div "var find = hero . findNearestFriend ( ) ; var walk = 2 hero . moveRight ( walk …" at bounding box center [747, 276] width 288 height 306
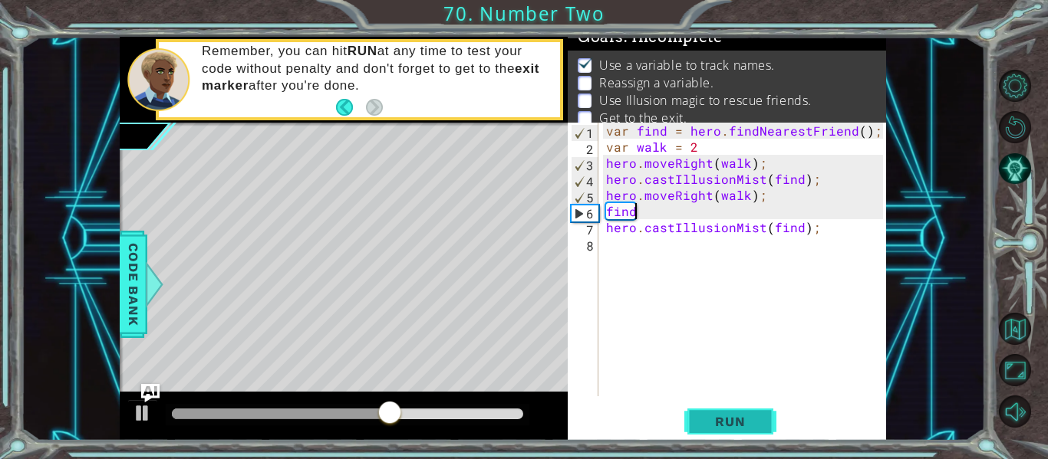
click at [716, 427] on span "Run" at bounding box center [729, 421] width 61 height 15
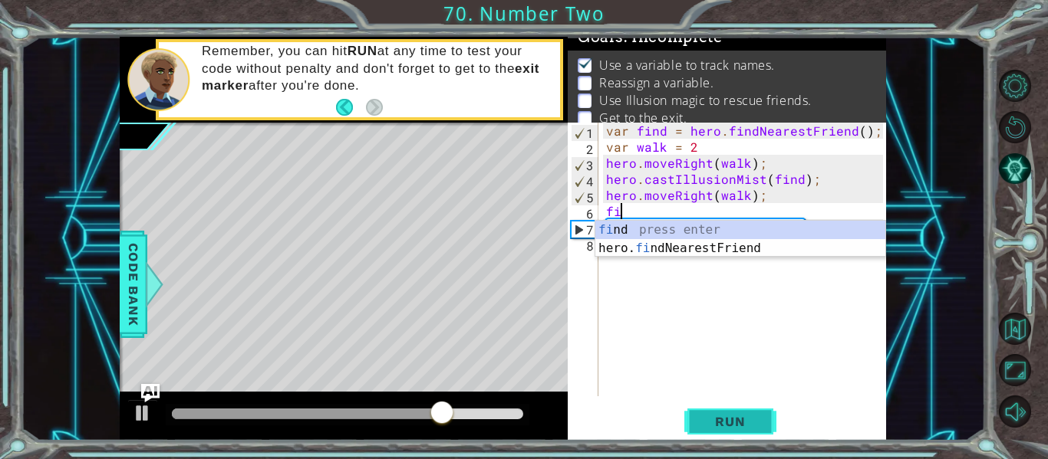
scroll to position [0, 0]
type textarea "f"
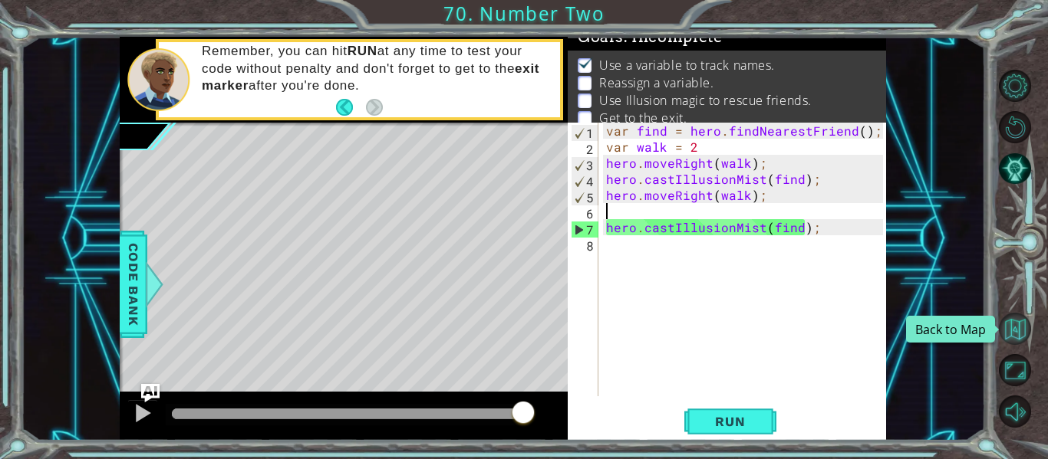
click at [1015, 322] on button "Back to Map" at bounding box center [1015, 329] width 32 height 32
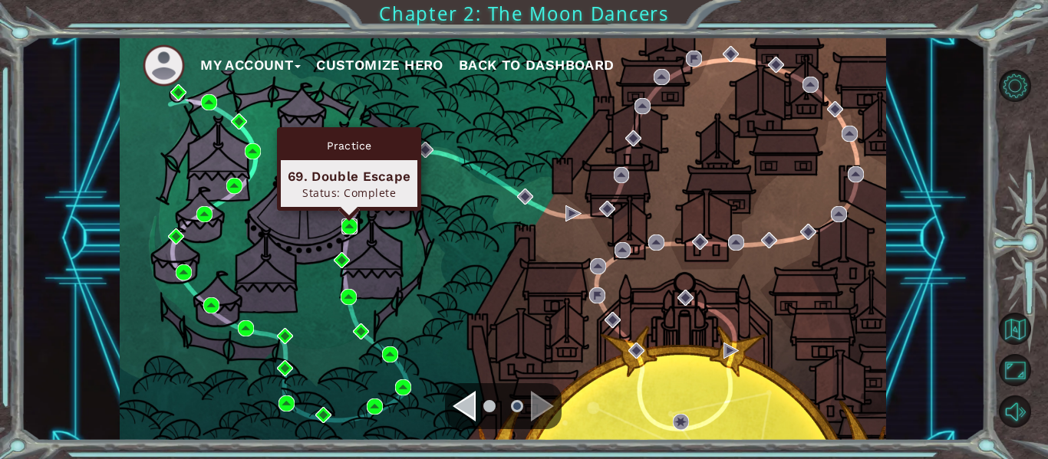
click at [351, 227] on img at bounding box center [349, 227] width 16 height 16
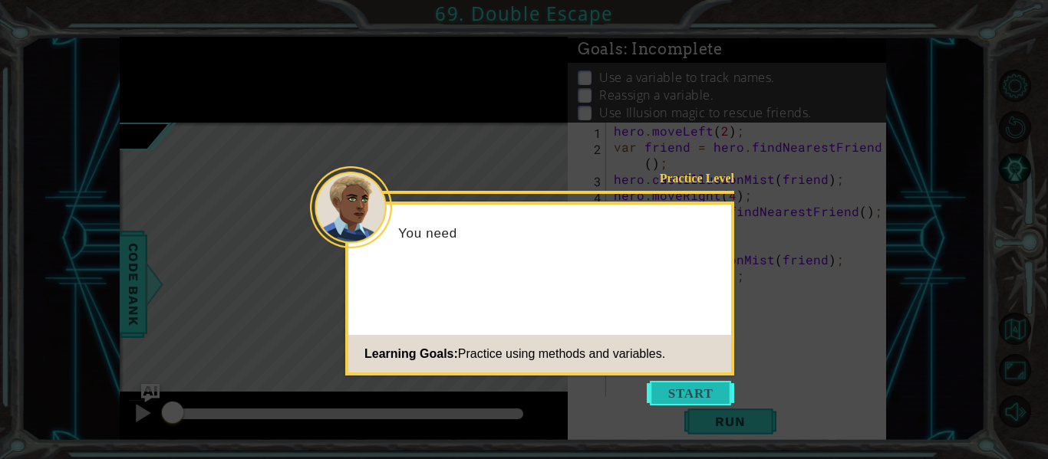
click at [696, 388] on button "Start" at bounding box center [690, 393] width 87 height 25
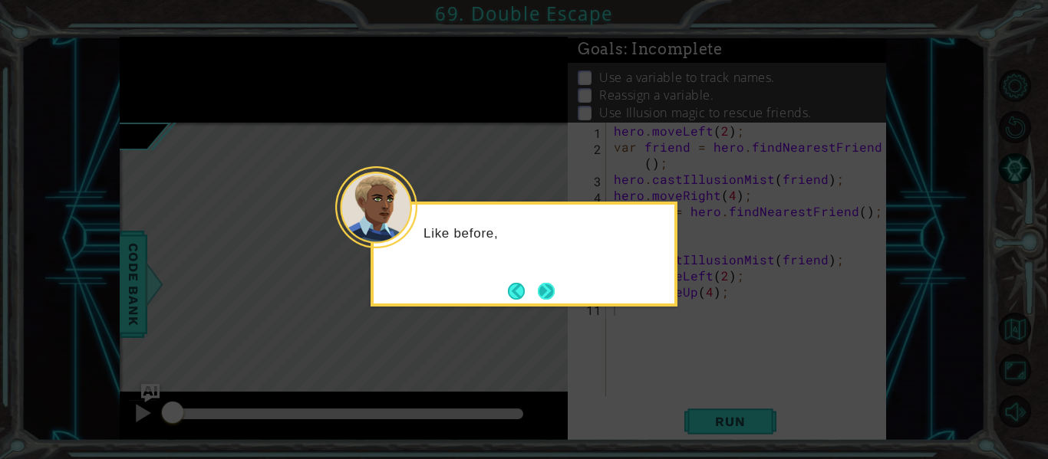
click at [551, 285] on button "Next" at bounding box center [546, 291] width 17 height 17
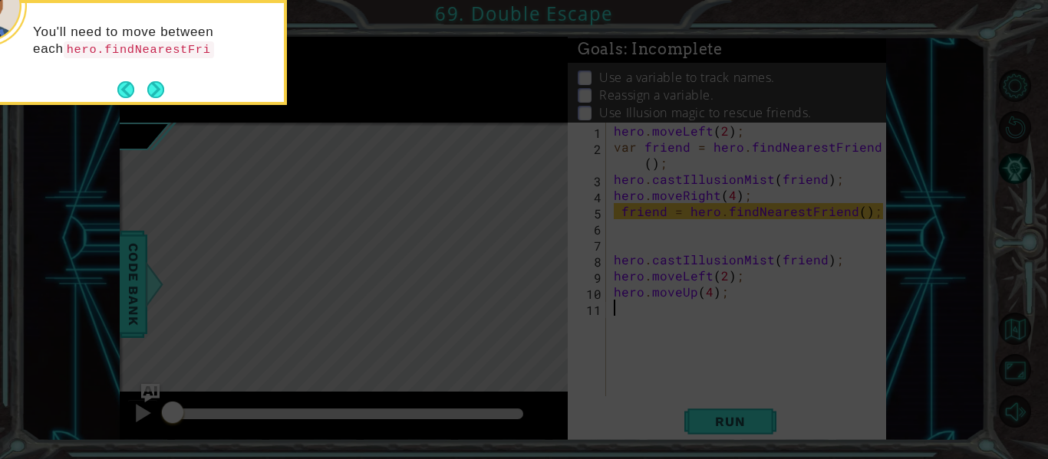
click at [160, 77] on div "You'll need to move between each hero.findNearestFri" at bounding box center [133, 48] width 301 height 78
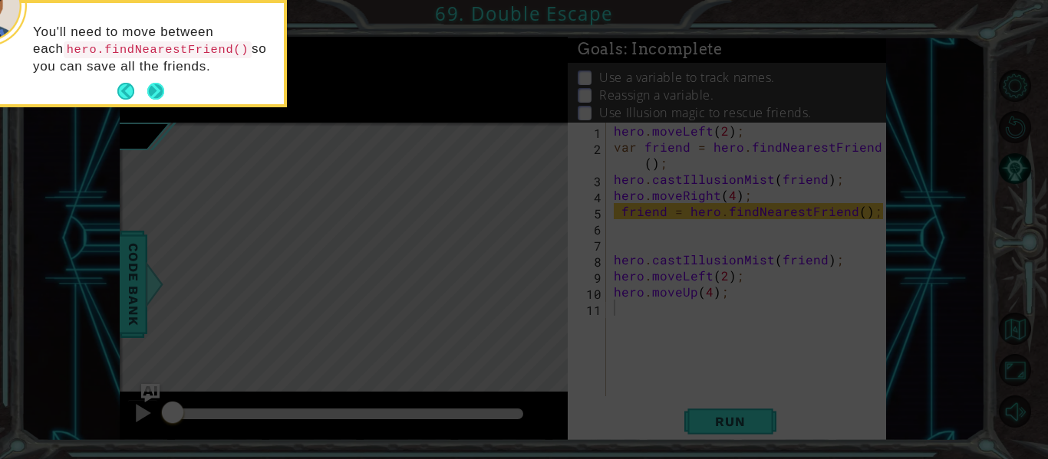
click at [158, 84] on button "Next" at bounding box center [155, 91] width 17 height 17
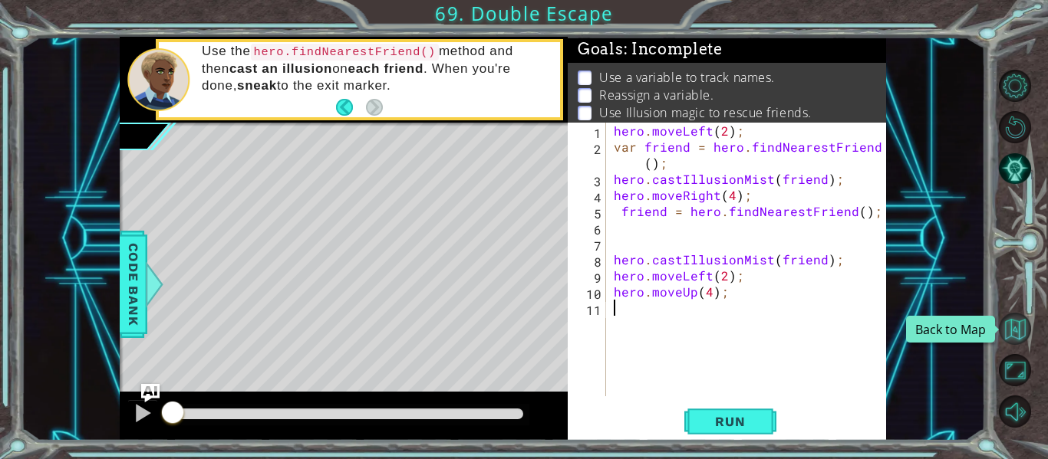
click at [1006, 329] on button "Back to Map" at bounding box center [1015, 329] width 32 height 32
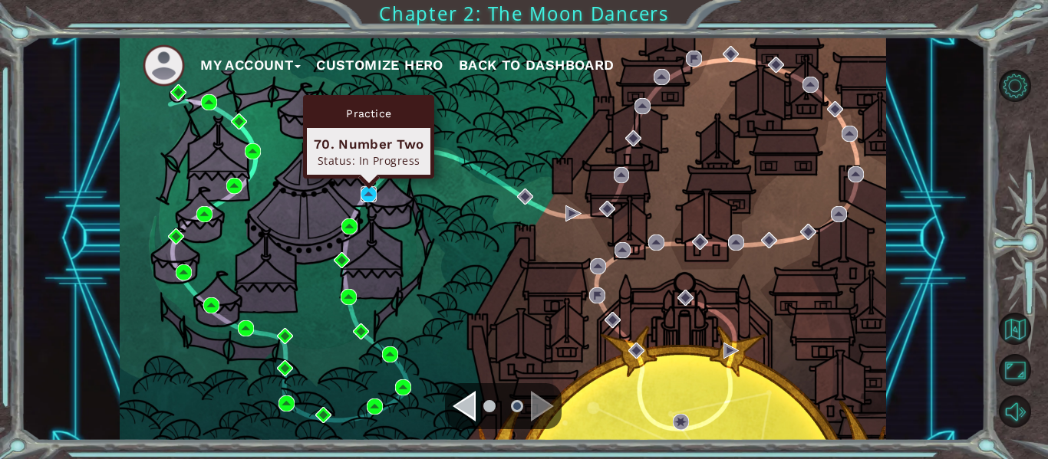
click at [364, 191] on img at bounding box center [368, 194] width 16 height 16
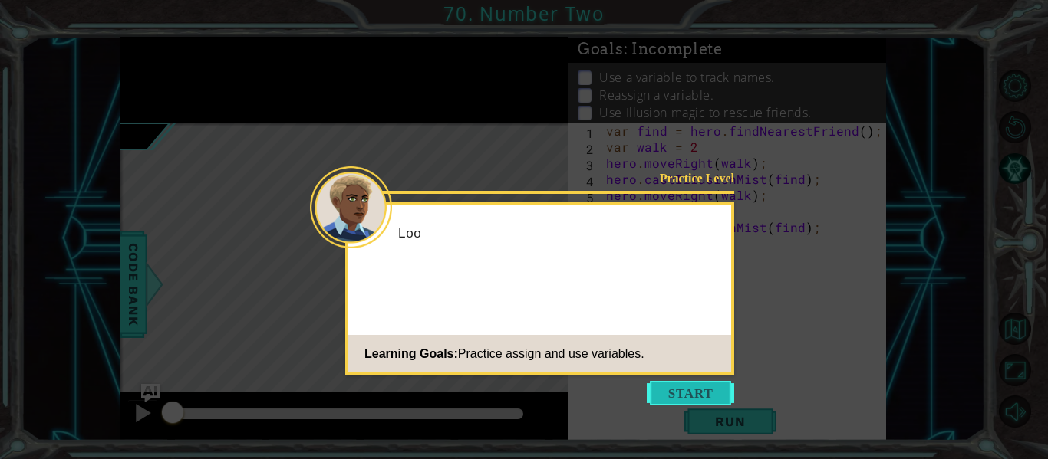
click at [680, 383] on button "Start" at bounding box center [690, 393] width 87 height 25
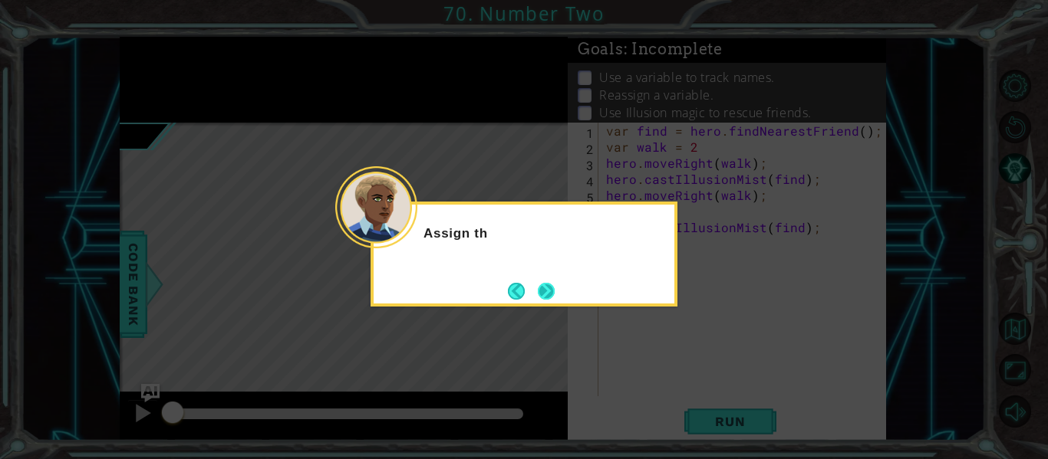
click at [545, 287] on button "Next" at bounding box center [546, 291] width 17 height 17
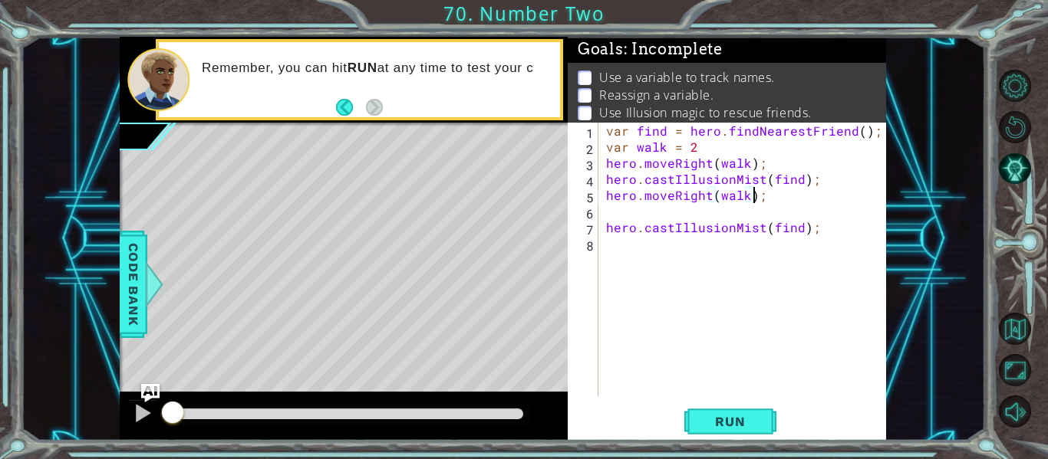
click at [755, 199] on div "var find = hero . findNearestFriend ( ) ; var walk = 2 hero . moveRight ( walk …" at bounding box center [747, 276] width 288 height 306
type textarea "hero.moveRight(walk);"
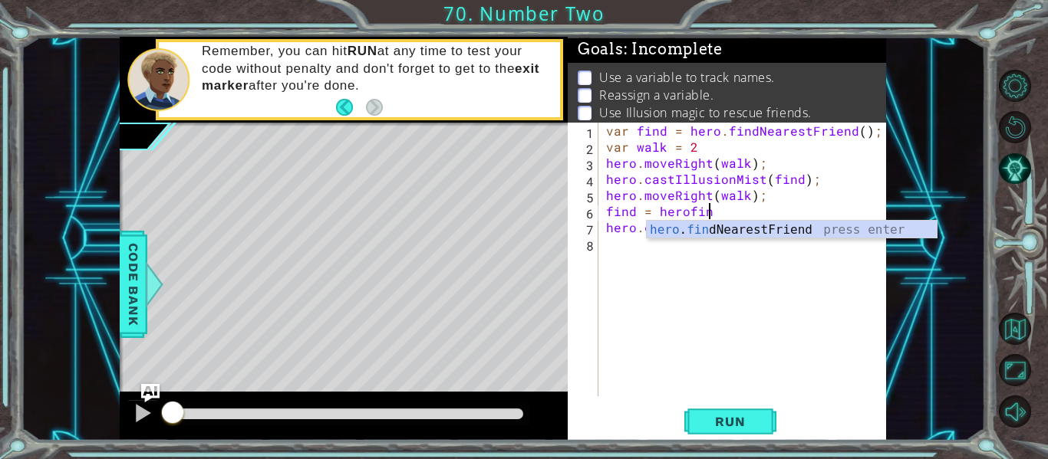
scroll to position [0, 6]
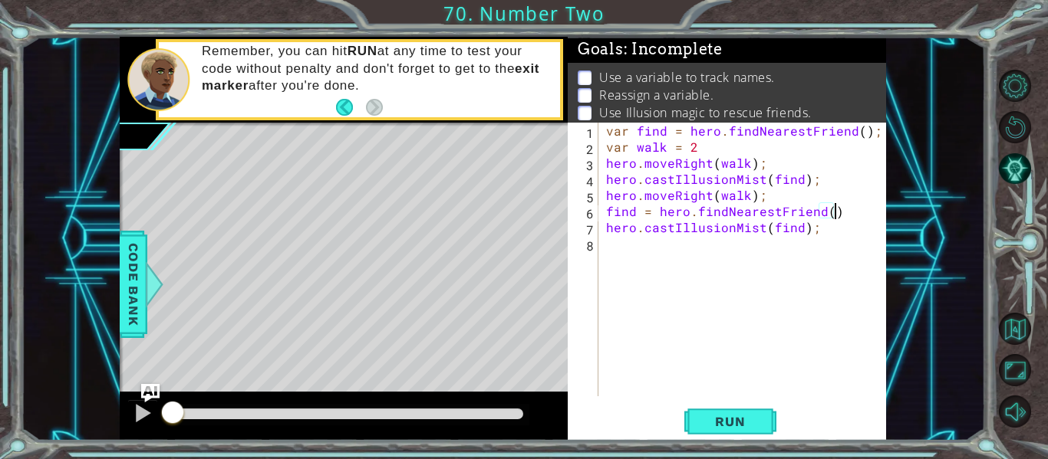
type textarea "hero.castIllusionMist(find);"
click at [743, 442] on div "1 ההההההההההההההההההההההההההההההההההההההההההההההההההההההההההההההההההההההההההההה…" at bounding box center [524, 229] width 1048 height 459
click at [729, 424] on span "Run" at bounding box center [729, 421] width 61 height 15
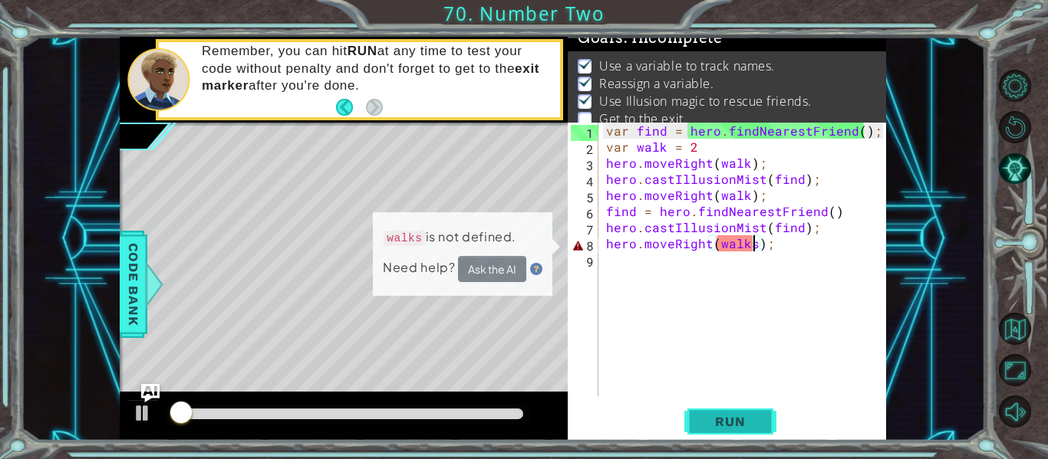
scroll to position [12, 0]
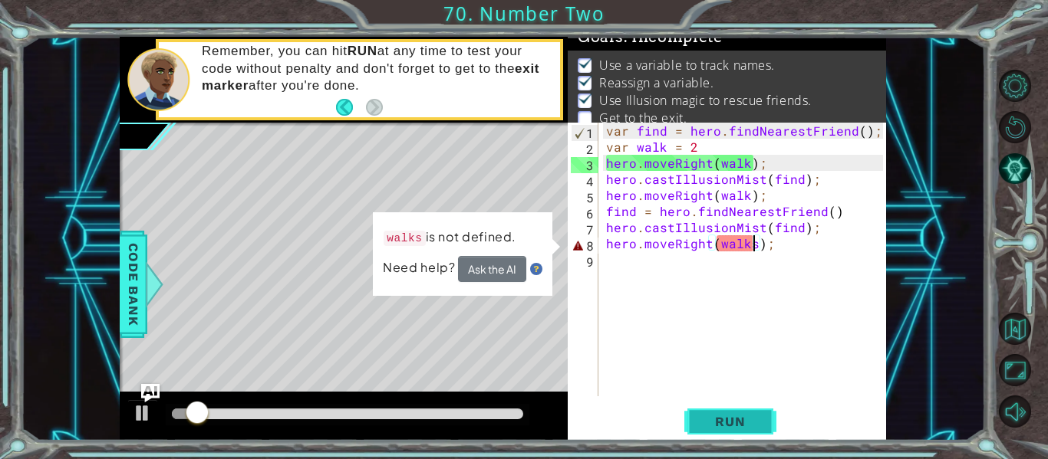
type textarea "hero.moveRight(walk);"
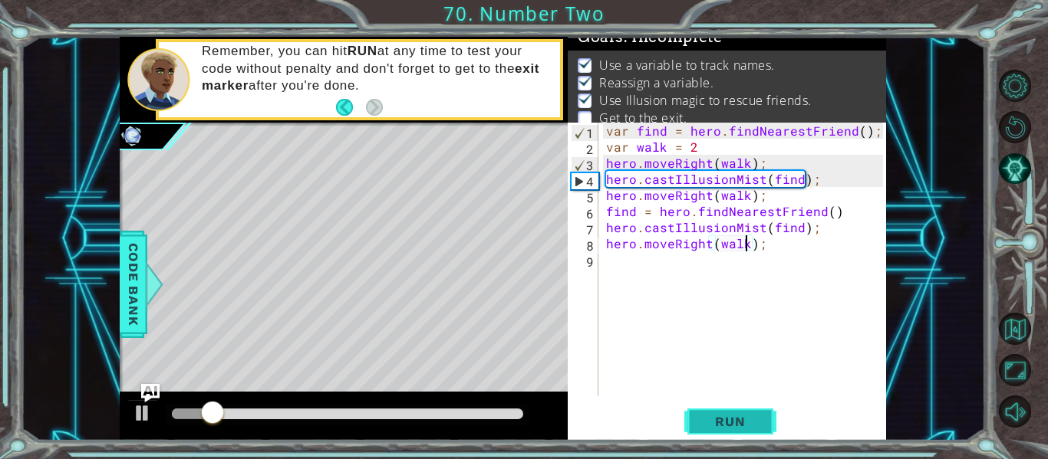
click at [749, 423] on span "Run" at bounding box center [729, 421] width 61 height 15
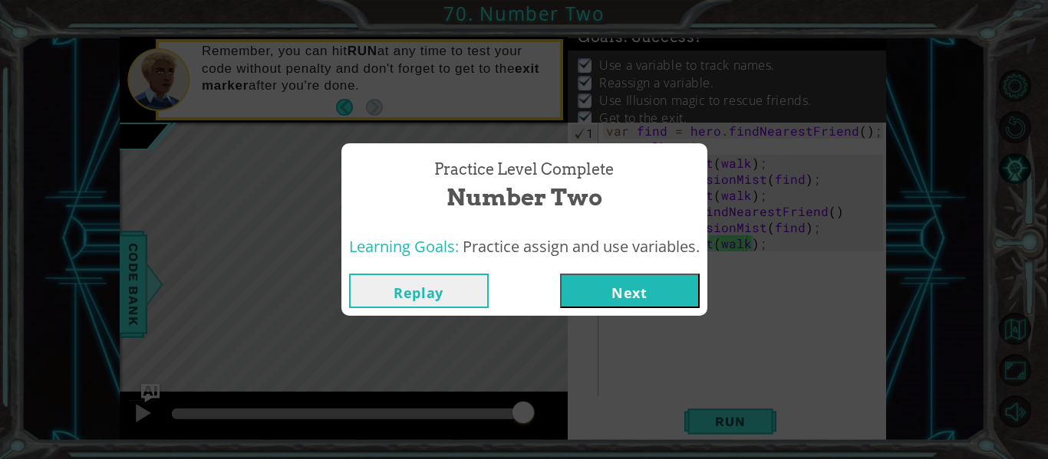
click at [678, 276] on button "Next" at bounding box center [630, 291] width 140 height 35
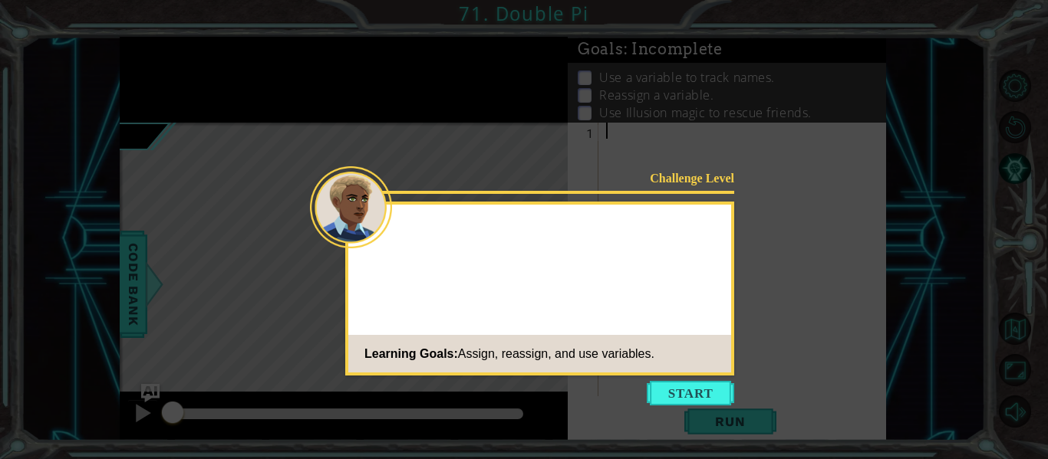
click at [678, 276] on div "Challenge Level Learning Goals: Assign, reassign, and use variables." at bounding box center [539, 289] width 389 height 174
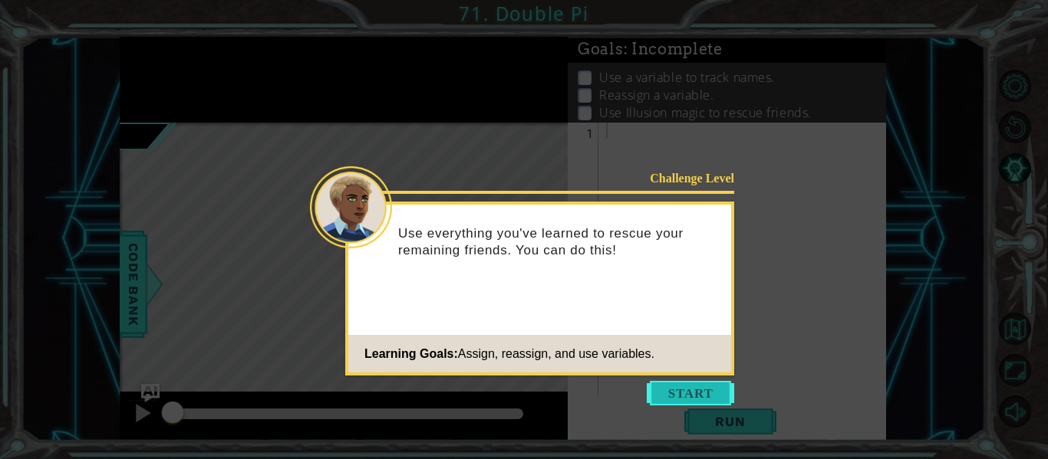
click at [693, 383] on button "Start" at bounding box center [690, 393] width 87 height 25
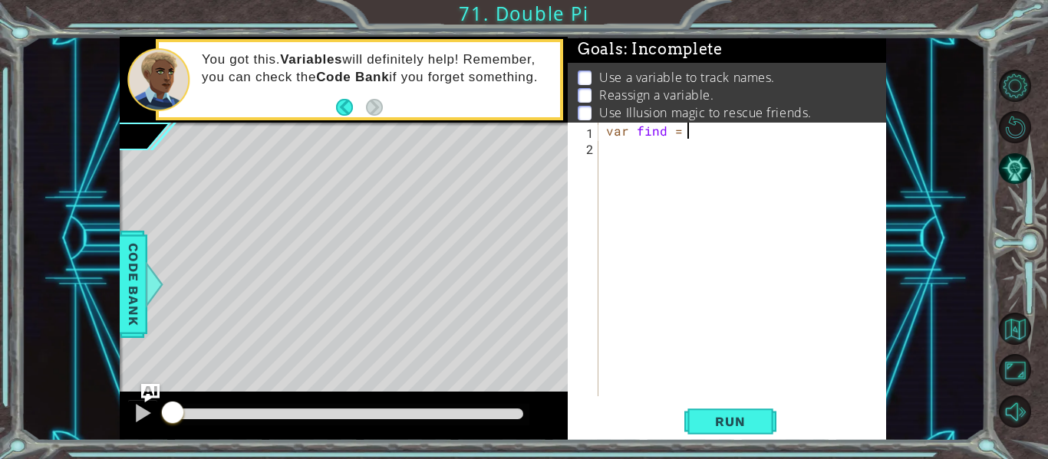
scroll to position [0, 5]
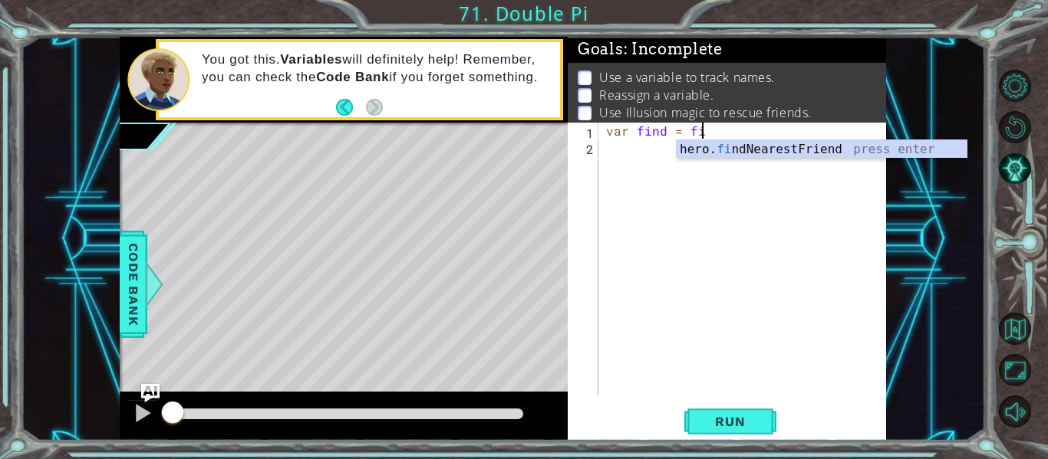
type textarea "var find = fin"
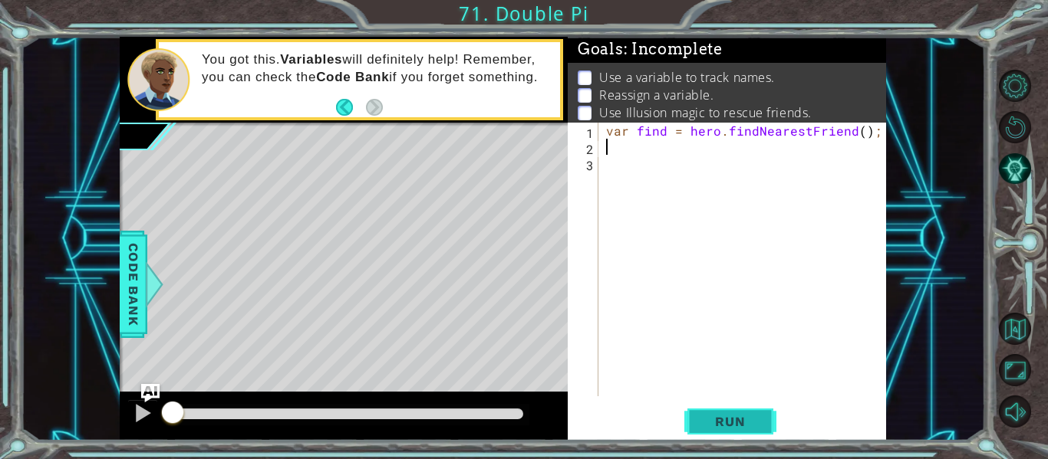
click at [731, 417] on span "Run" at bounding box center [729, 421] width 61 height 15
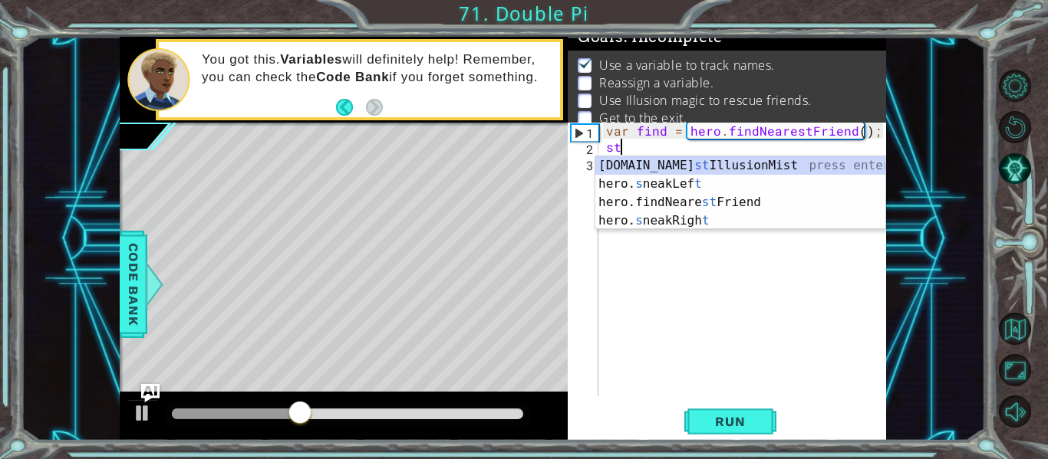
type textarea "s"
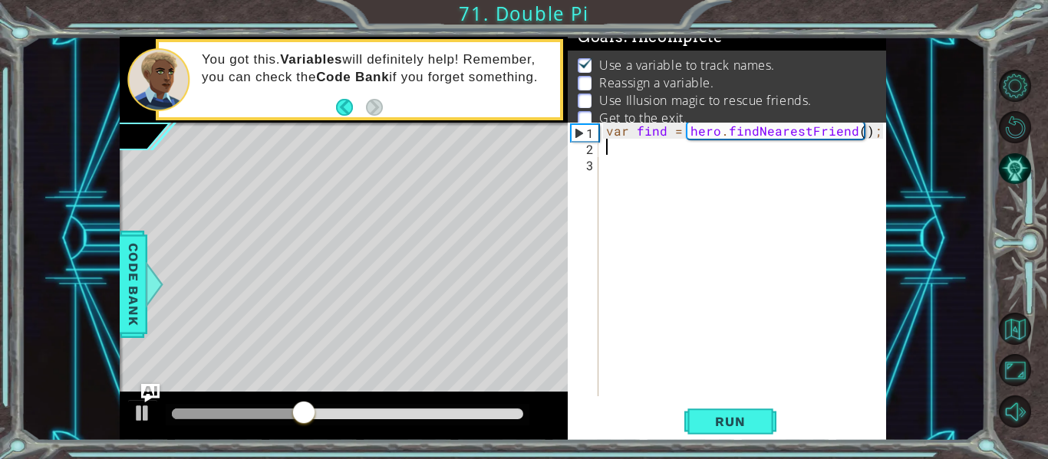
type textarea "c"
type textarea "var steps = 2"
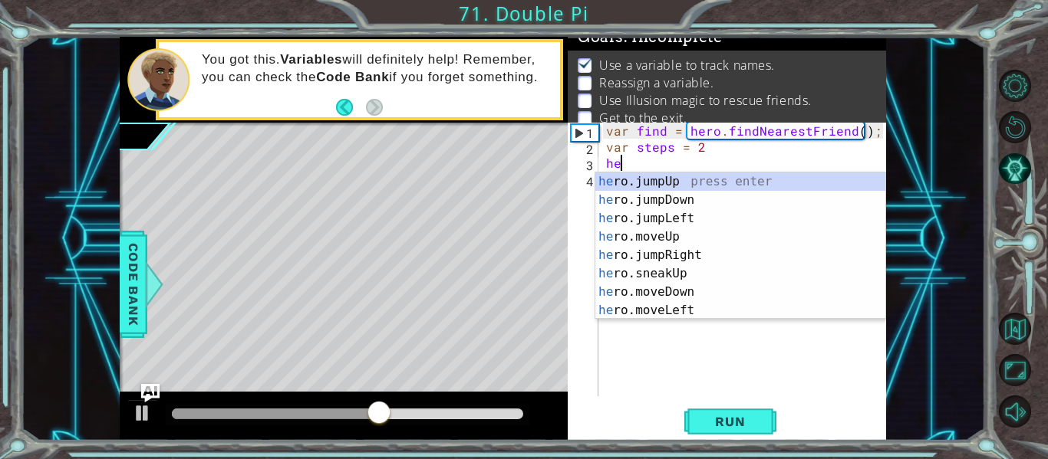
scroll to position [0, 1]
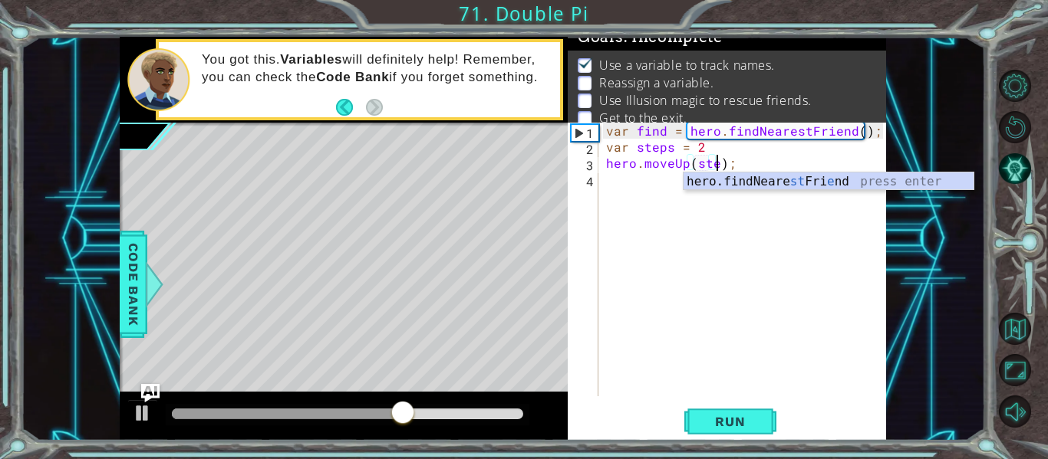
type textarea "hero.moveUp(steps);"
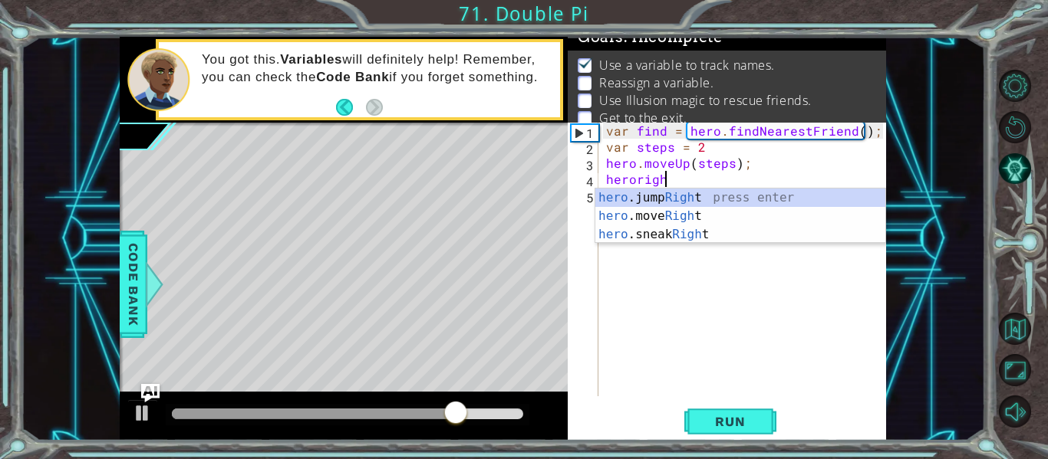
scroll to position [0, 3]
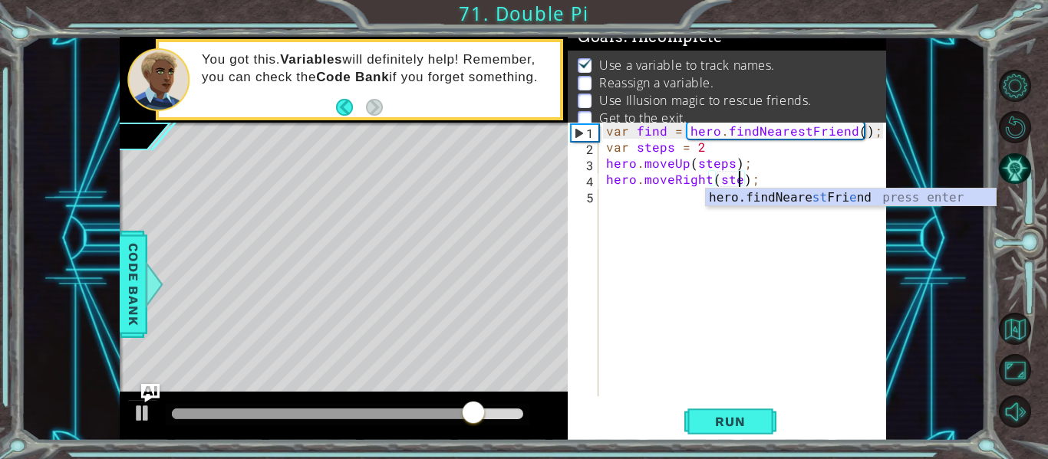
type textarea "hero.moveRight(steps);"
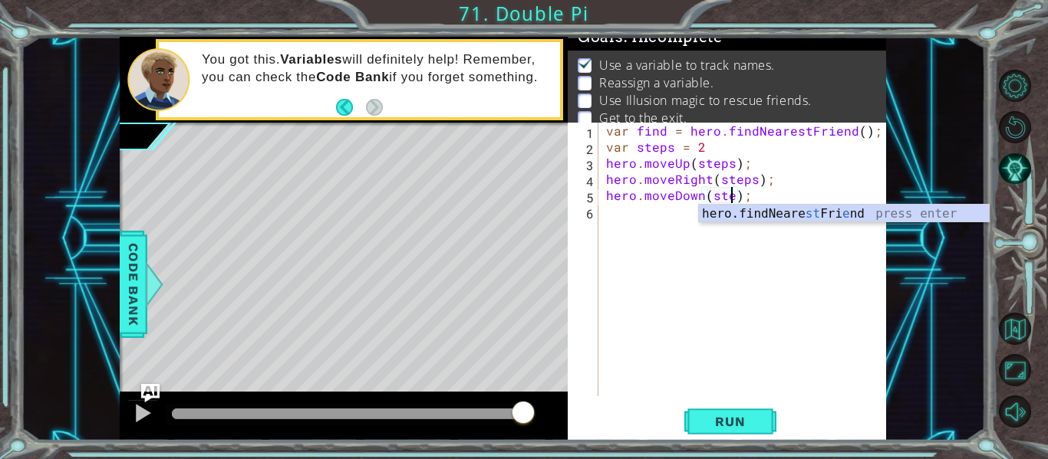
scroll to position [0, 9]
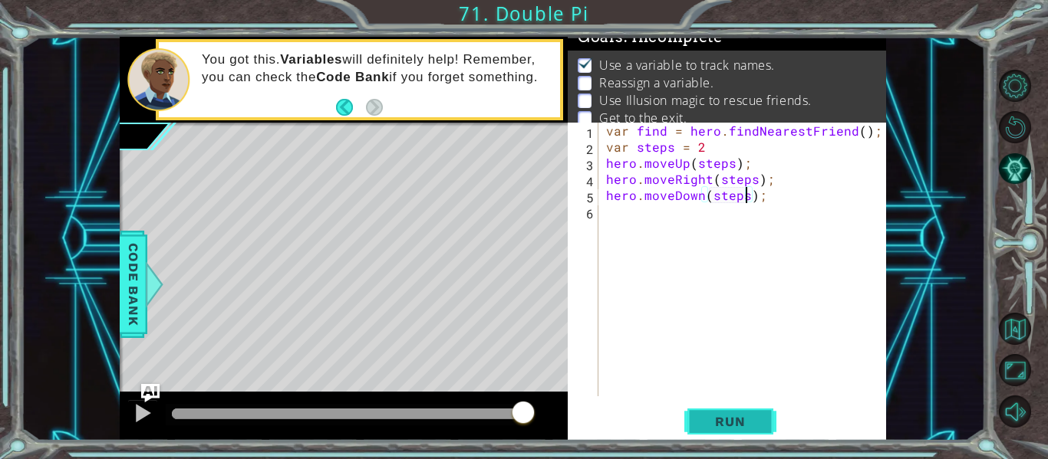
type textarea "hero.moveDown(steps);"
click at [762, 418] on button "Run" at bounding box center [730, 422] width 92 height 31
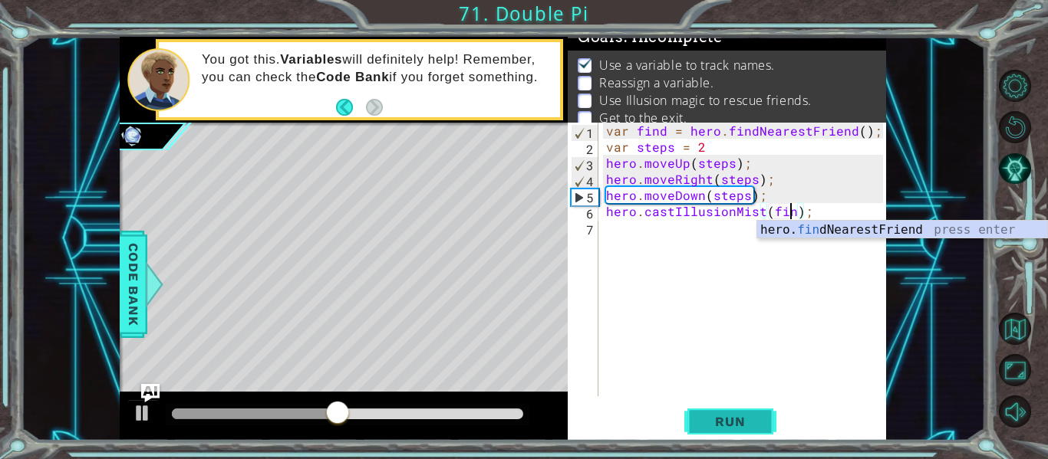
scroll to position [0, 12]
type textarea "hero.castIllusionMist(find);"
click at [749, 410] on button "Run" at bounding box center [730, 422] width 92 height 31
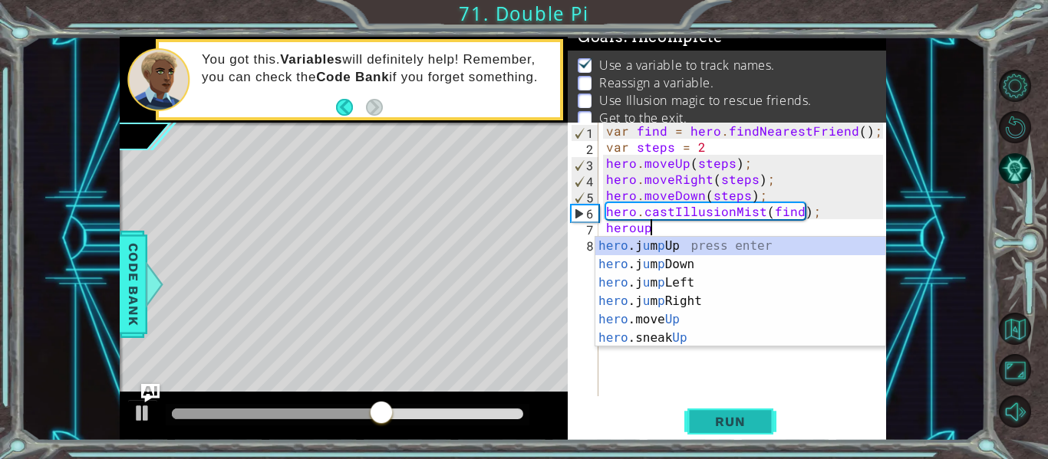
scroll to position [0, 2]
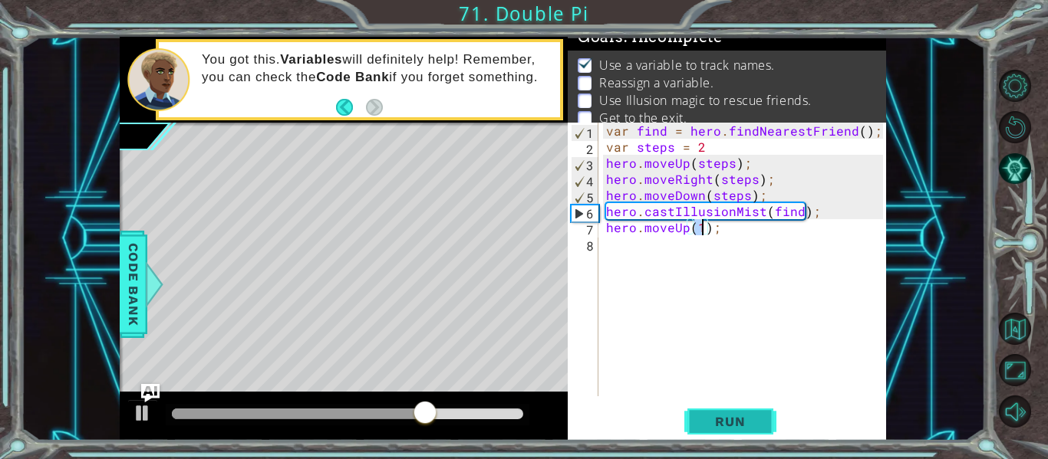
type textarea "hero.moveUp(3);"
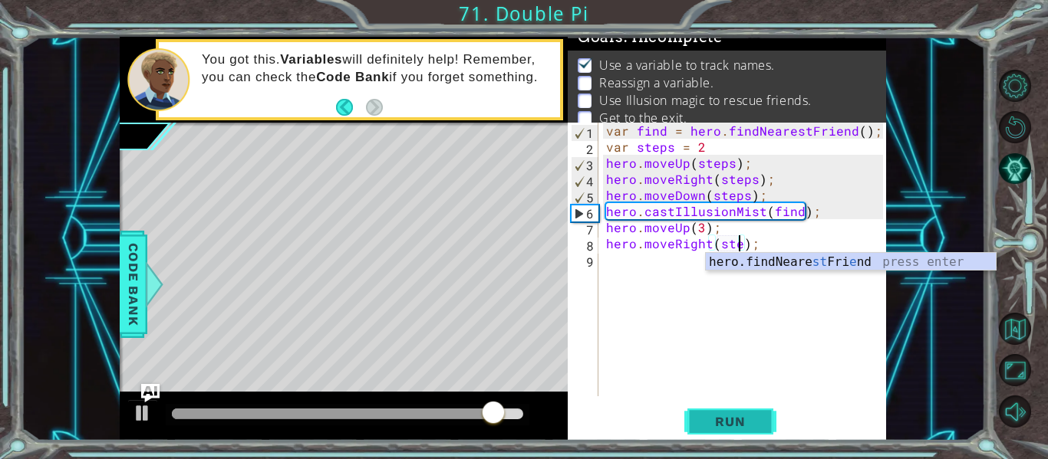
scroll to position [0, 9]
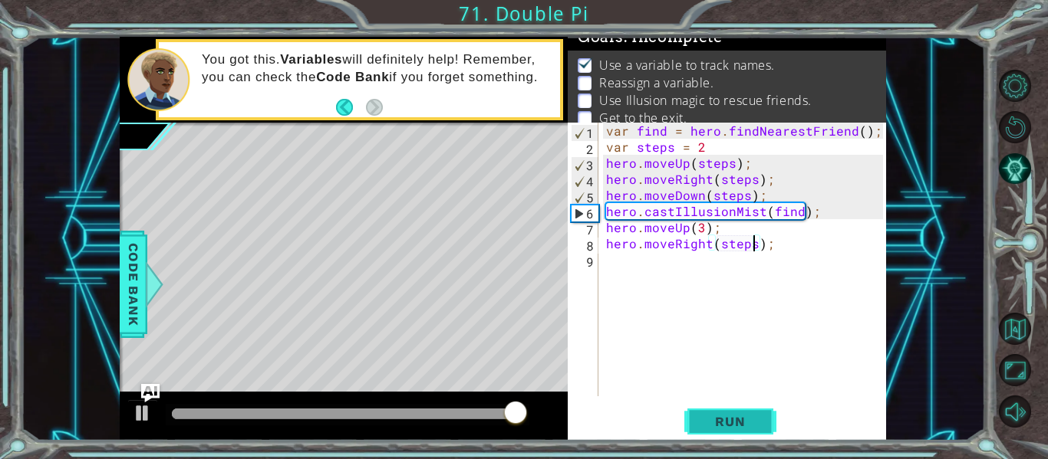
click at [747, 429] on span "Run" at bounding box center [729, 421] width 61 height 15
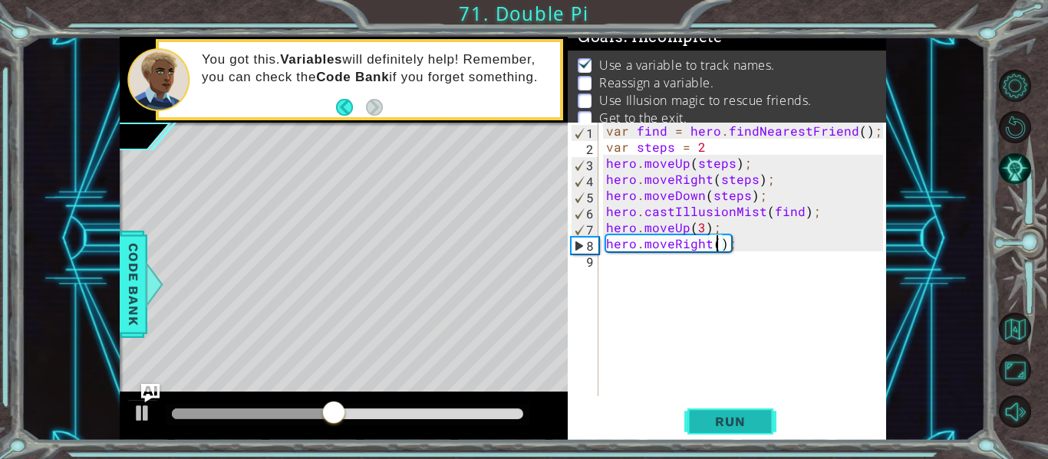
type textarea "hero.moveRight(3);"
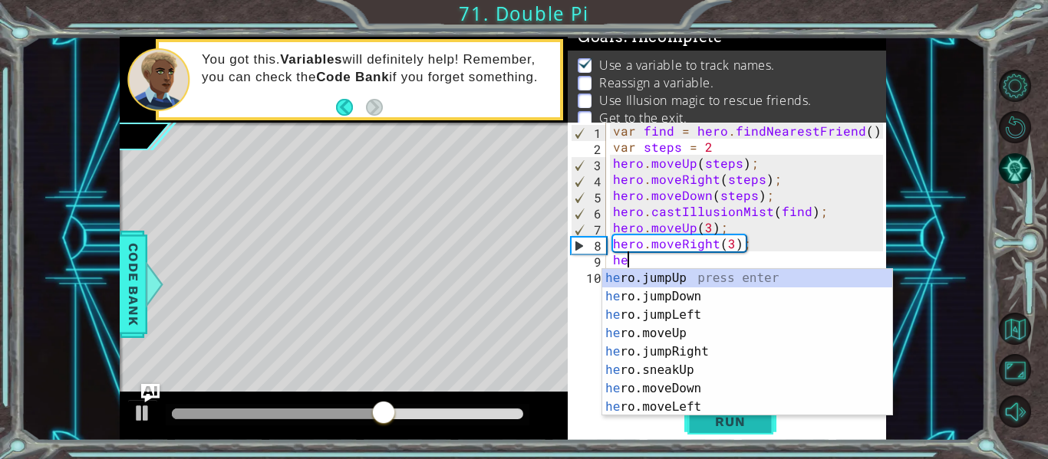
scroll to position [0, 1]
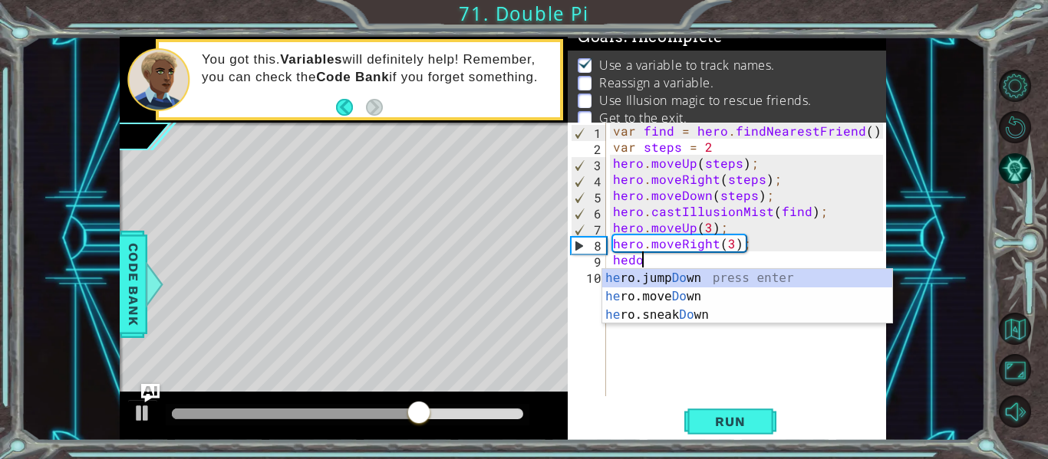
click at [817, 217] on div "var find = hero . findNearestFriend ( ) ; var steps = 2 hero . moveUp ( steps )…" at bounding box center [750, 276] width 281 height 306
type textarea "hero.castIllusionMist(find);"
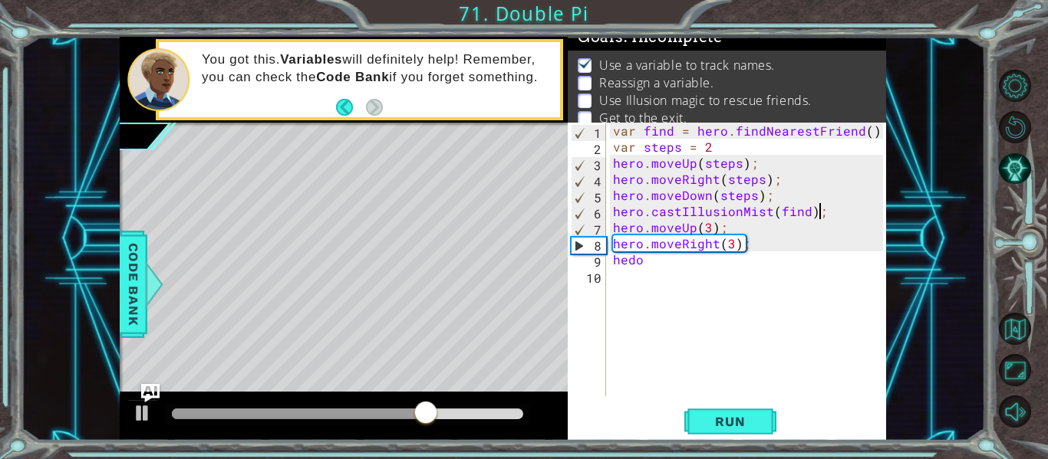
scroll to position [0, 0]
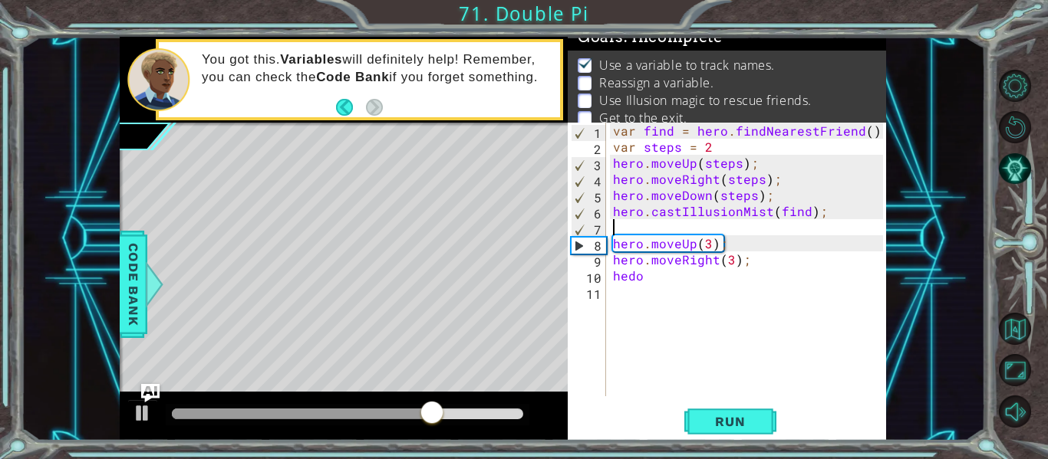
type textarea "c"
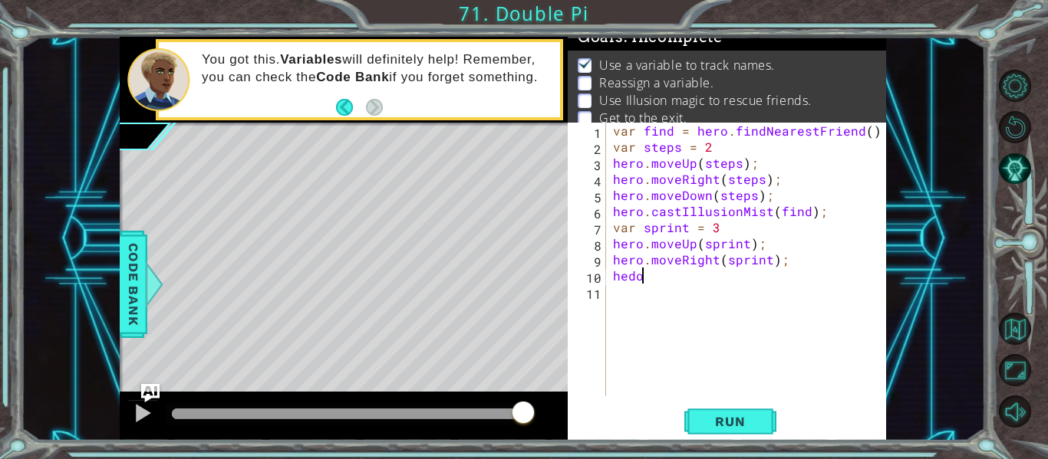
scroll to position [0, 1]
click at [756, 430] on span "Run" at bounding box center [729, 421] width 61 height 15
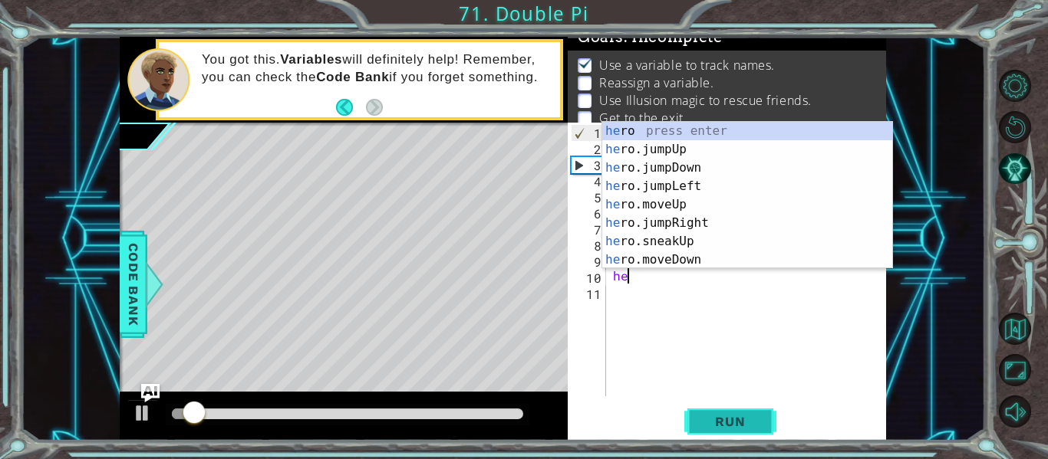
scroll to position [0, 0]
type textarea "h"
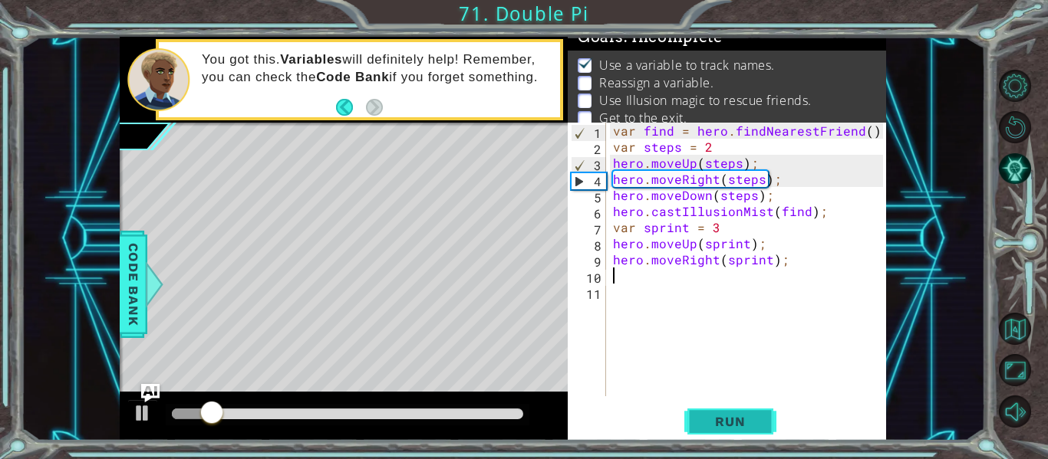
click at [759, 423] on span "Run" at bounding box center [729, 421] width 61 height 15
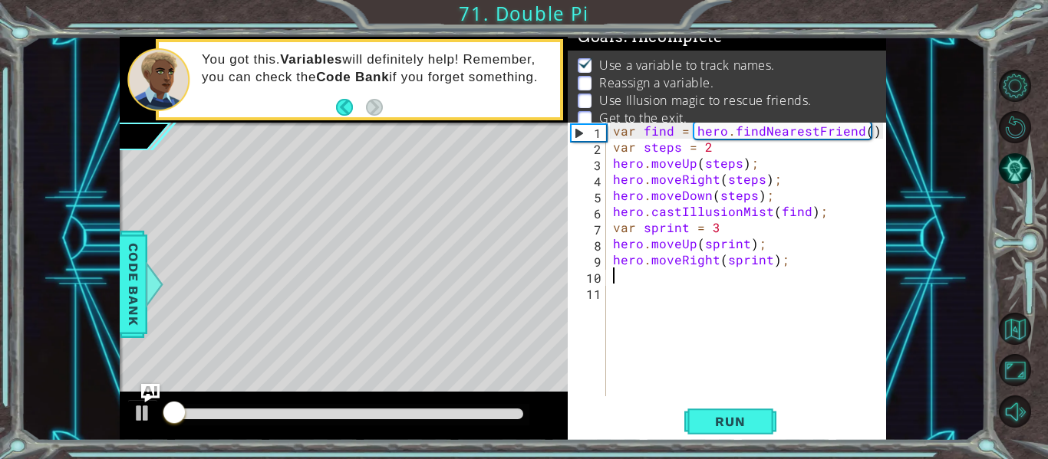
click at [676, 391] on div "var find = hero . findNearestFriend ( ) ; var steps = 2 hero . moveUp ( steps )…" at bounding box center [750, 276] width 281 height 306
click at [700, 420] on span "Run" at bounding box center [729, 421] width 61 height 15
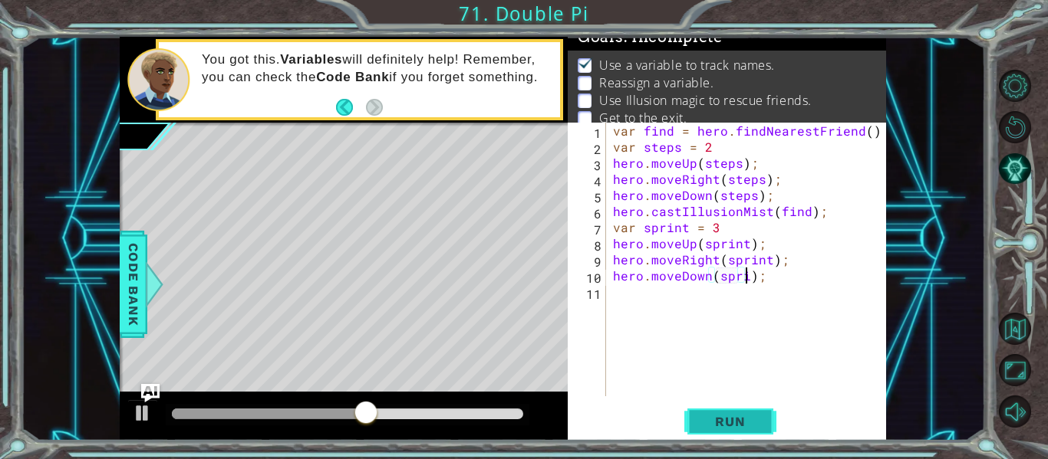
scroll to position [0, 9]
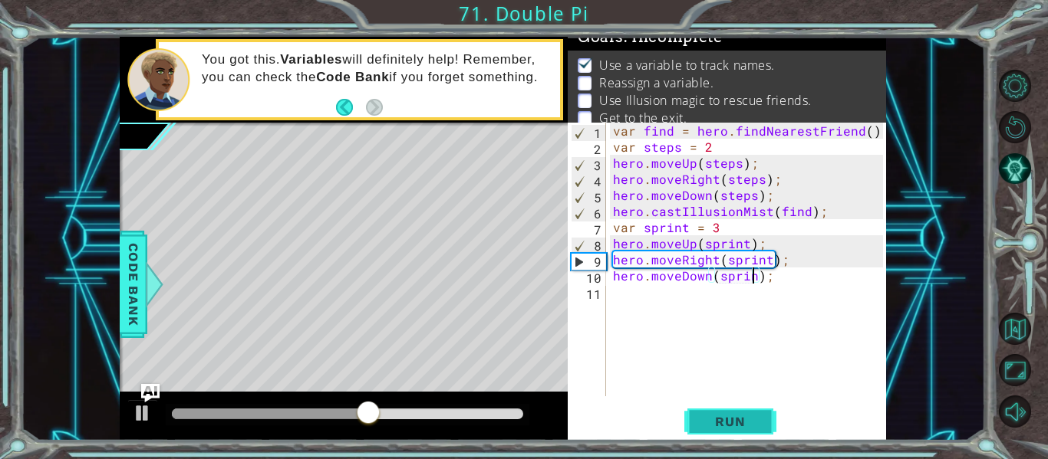
type textarea "hero.moveDown(sprint);"
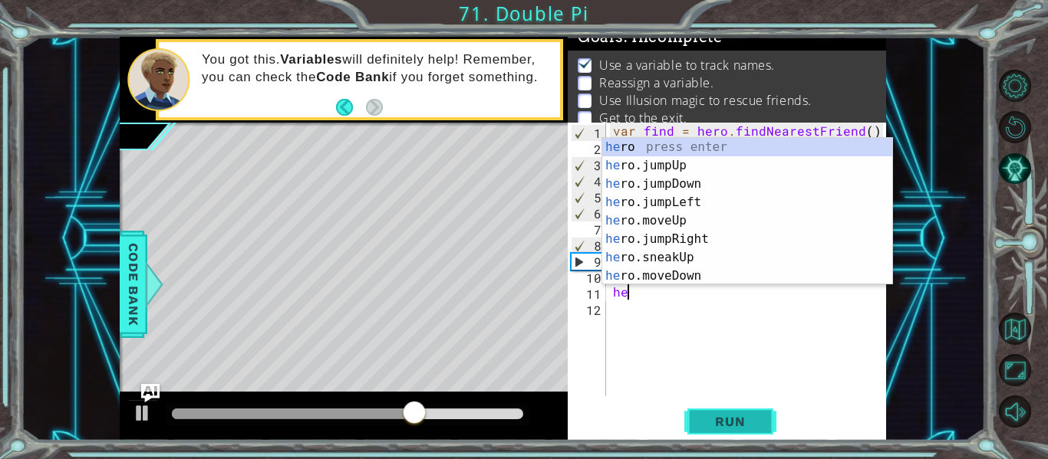
type textarea "h"
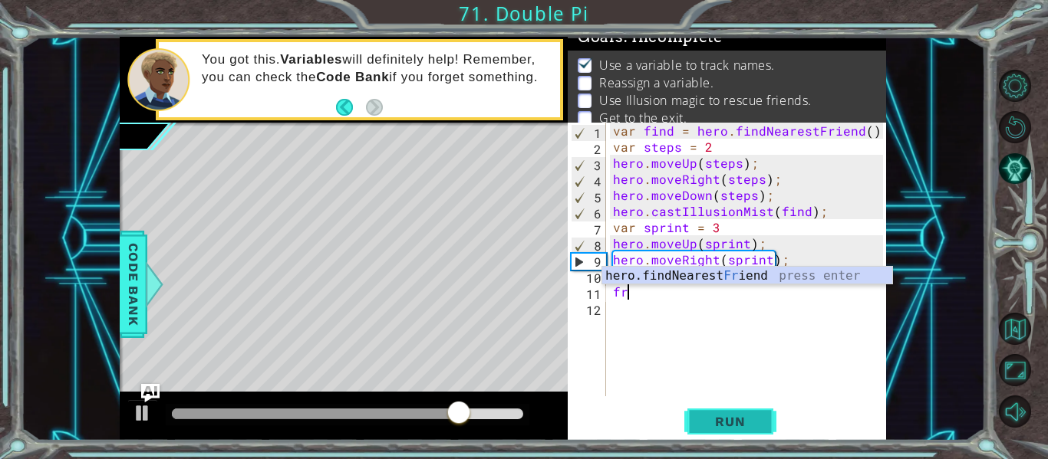
type textarea "f"
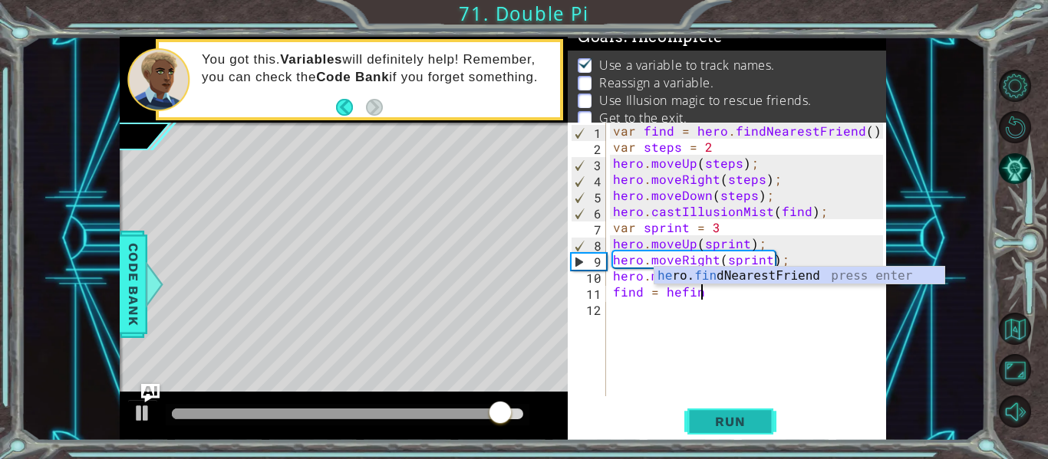
scroll to position [0, 5]
type textarea "find = hero.findNearestFriend()"
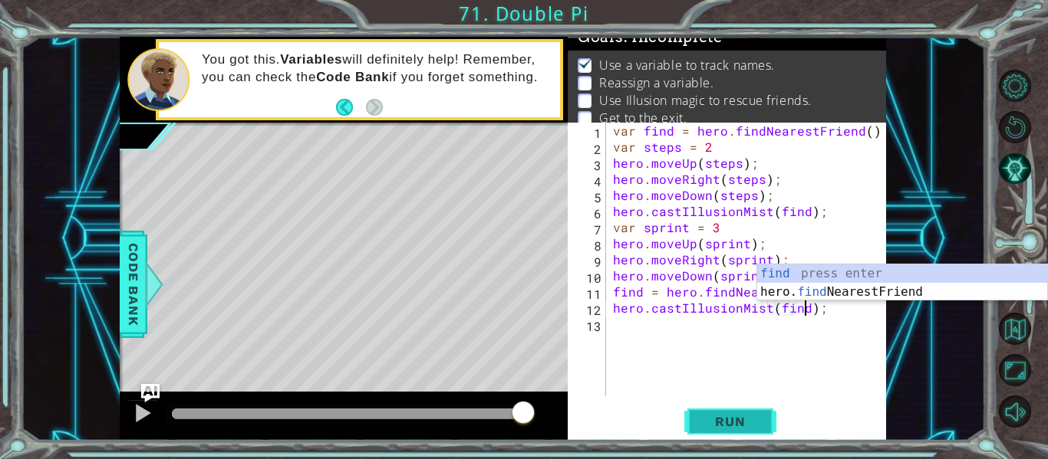
scroll to position [0, 12]
type textarea "hero.castIllusionMist(find);"
click at [722, 431] on button "Run" at bounding box center [730, 422] width 92 height 31
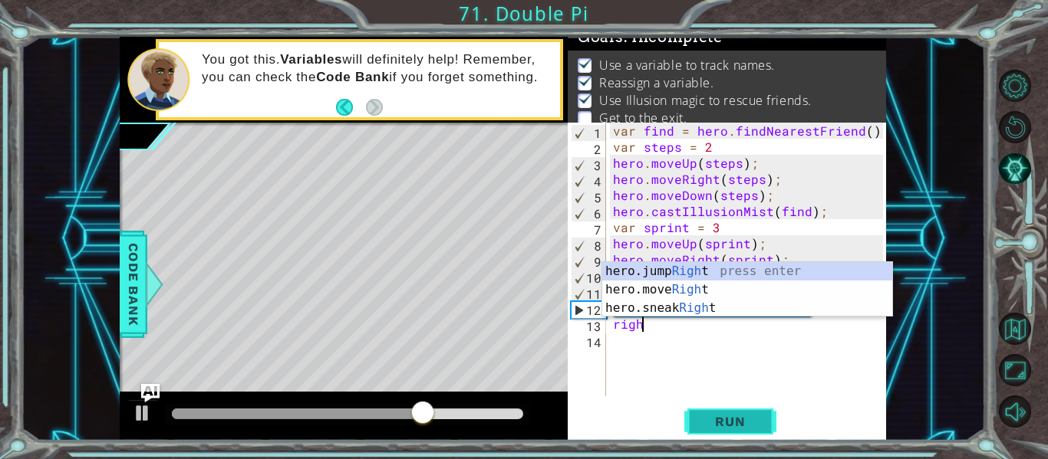
scroll to position [0, 2]
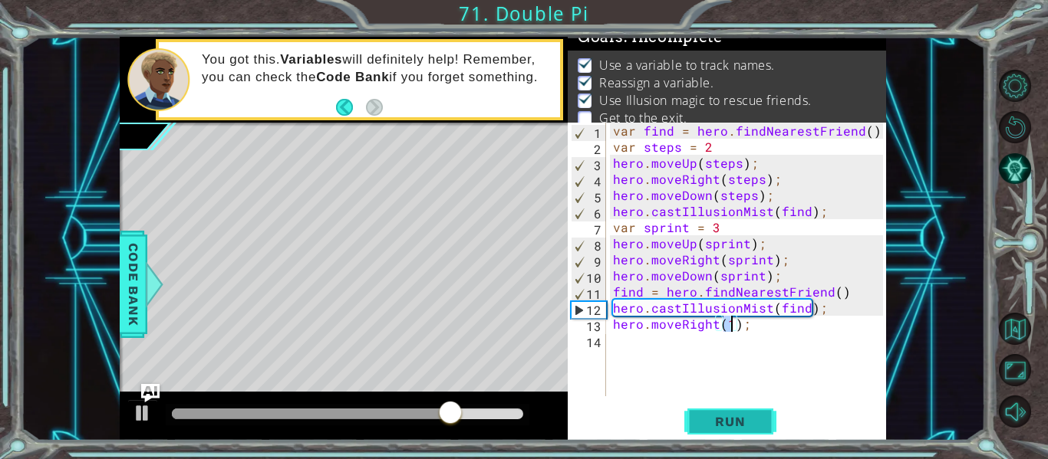
type textarea "hero.moveRight(1);"
click at [765, 420] on button "Run" at bounding box center [730, 422] width 92 height 31
